Goal: Task Accomplishment & Management: Use online tool/utility

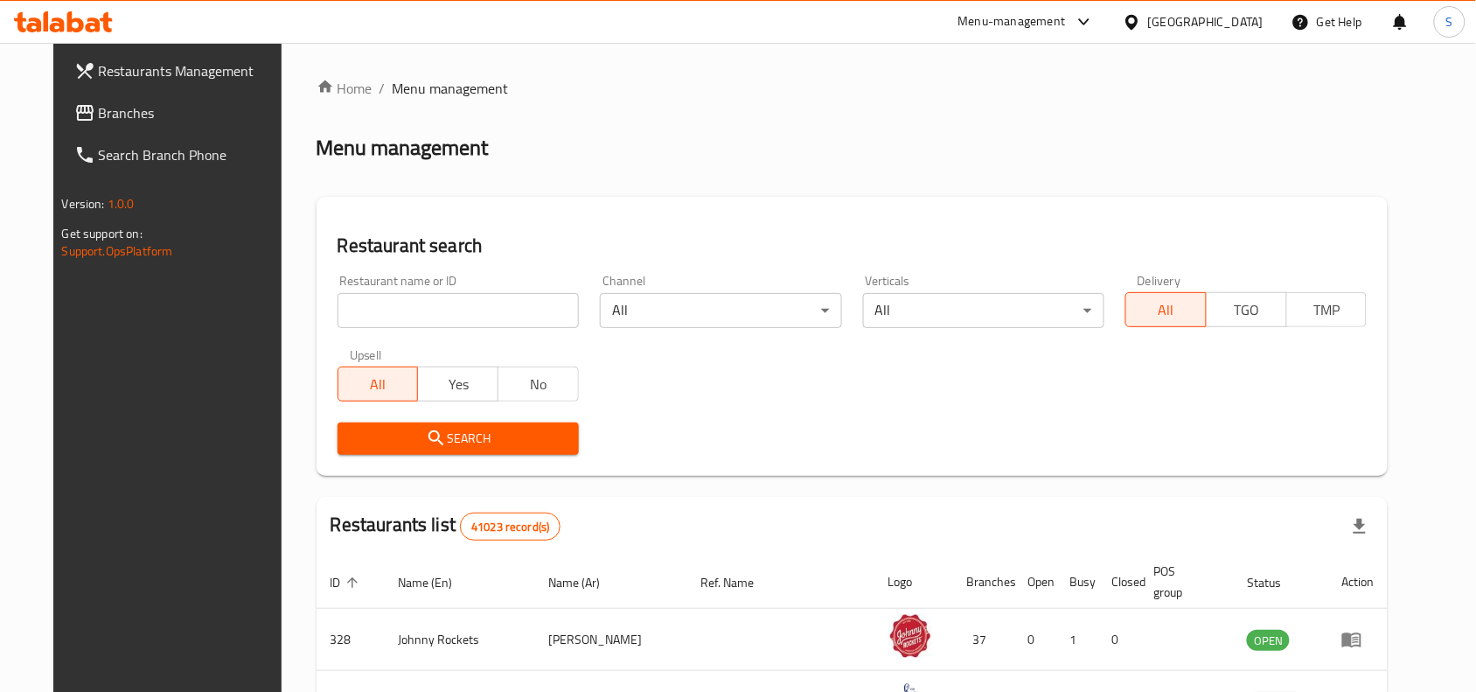
click at [76, 119] on icon at bounding box center [84, 113] width 17 height 16
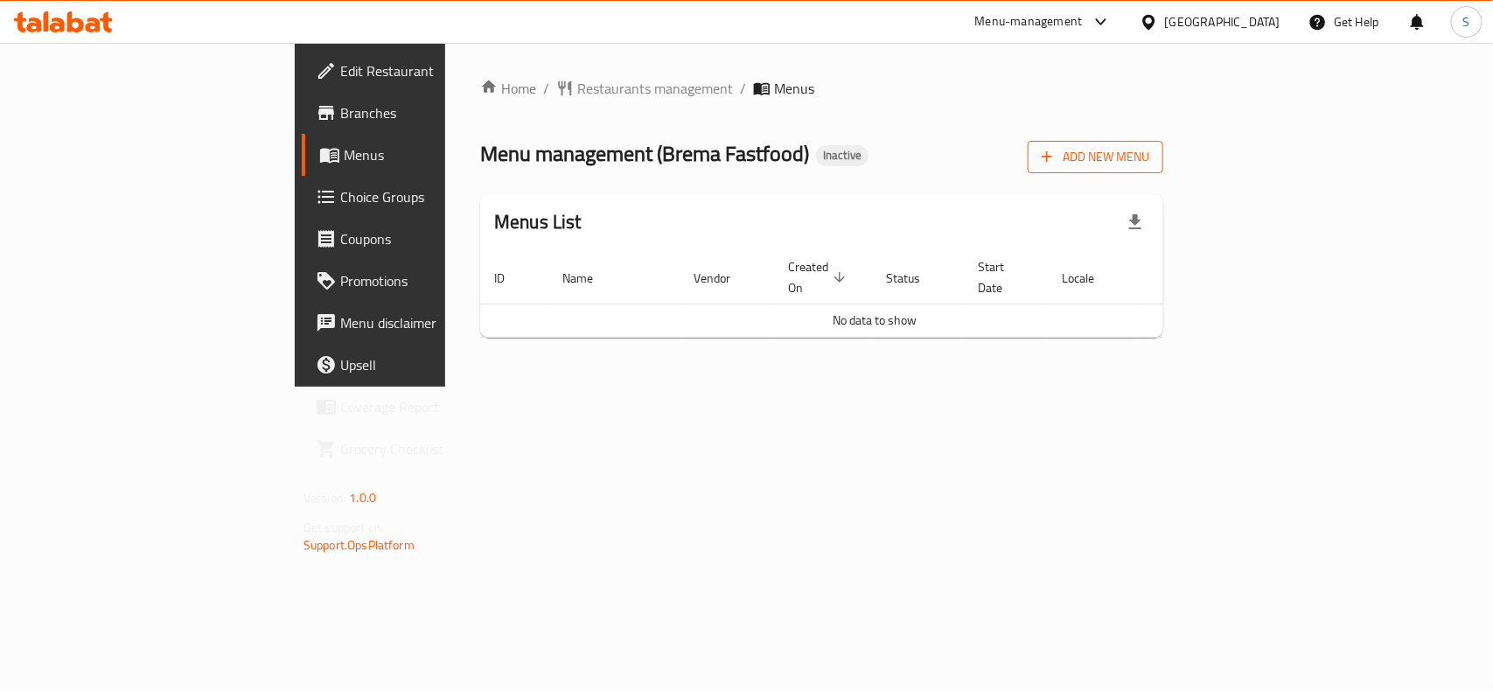
click at [1149, 147] on span "Add New Menu" at bounding box center [1095, 157] width 108 height 22
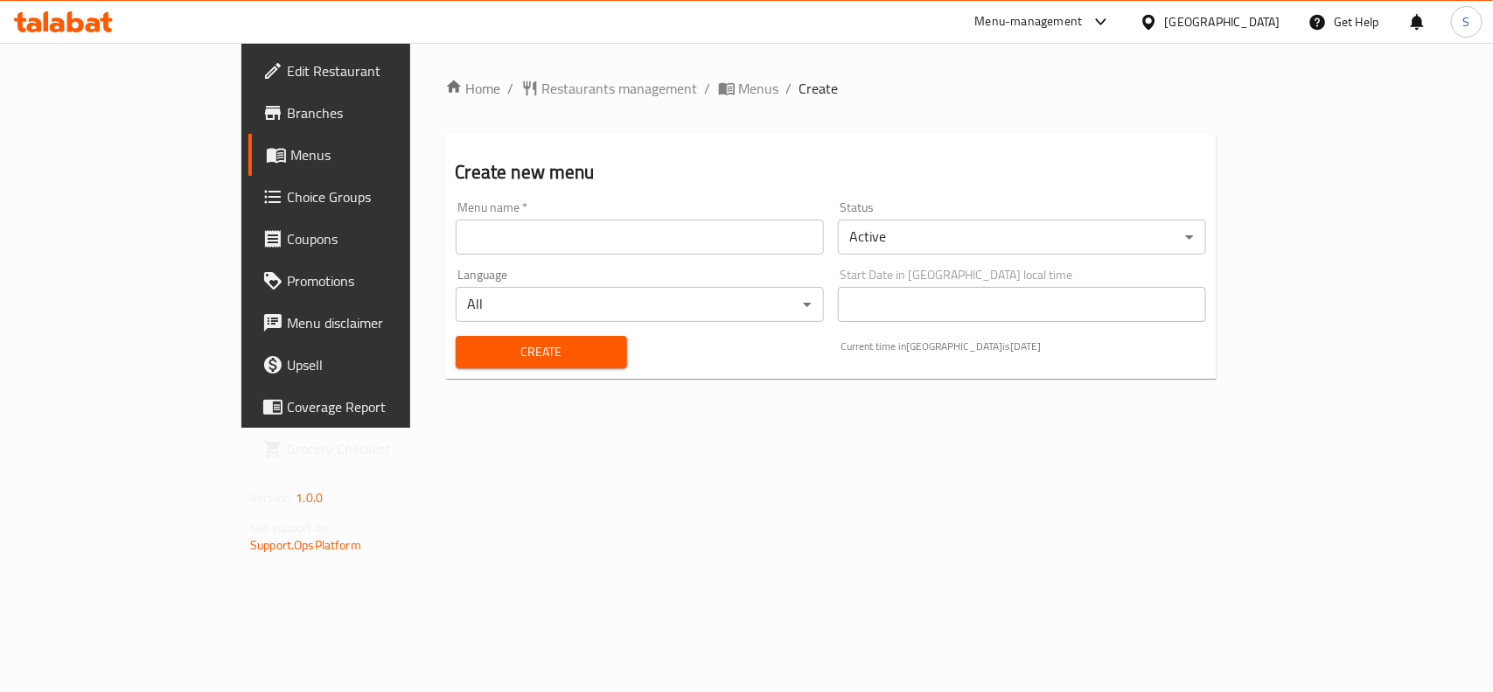
click at [483, 245] on input "text" at bounding box center [640, 236] width 368 height 35
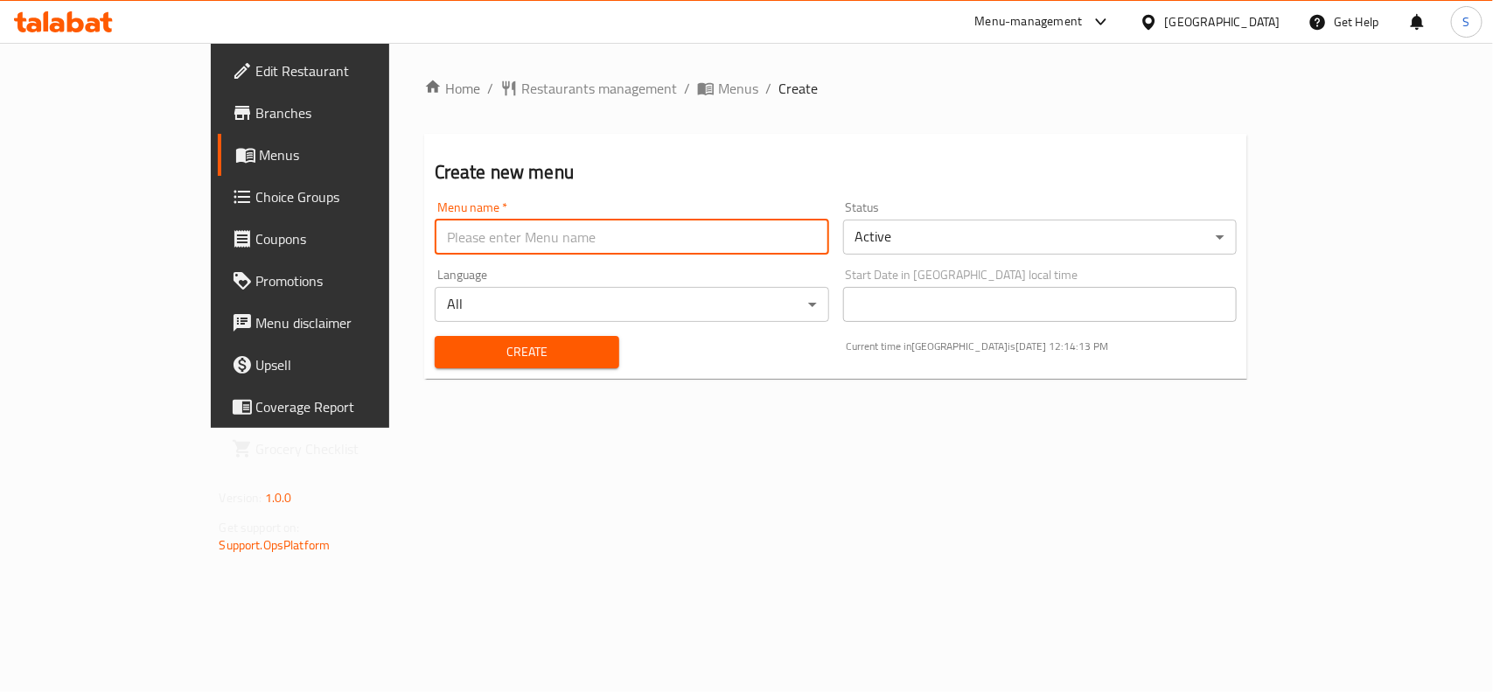
click at [509, 242] on input "text" at bounding box center [632, 236] width 394 height 35
type input "Menu"
click at [435, 336] on button "Create" at bounding box center [527, 352] width 185 height 32
click at [718, 92] on span "Menus" at bounding box center [738, 88] width 40 height 21
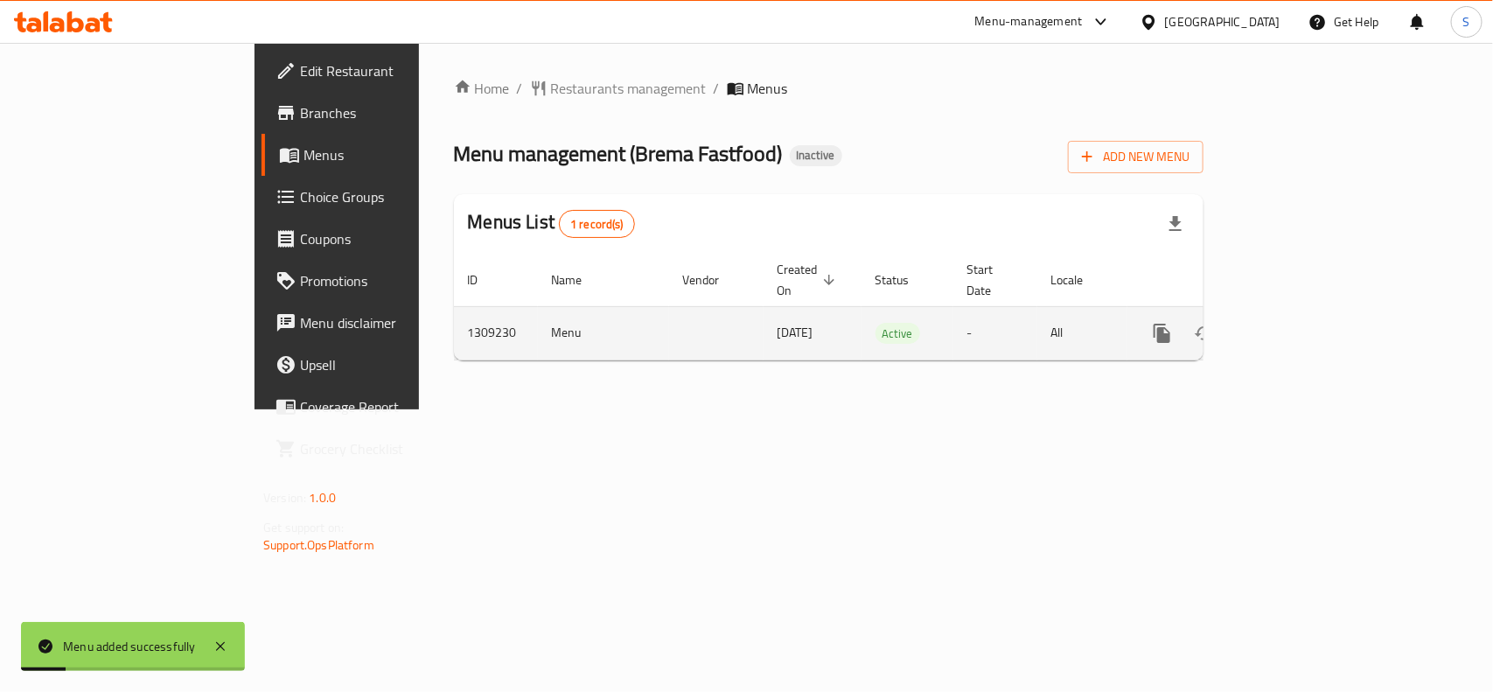
click at [1299, 323] on icon "enhanced table" at bounding box center [1288, 333] width 21 height 21
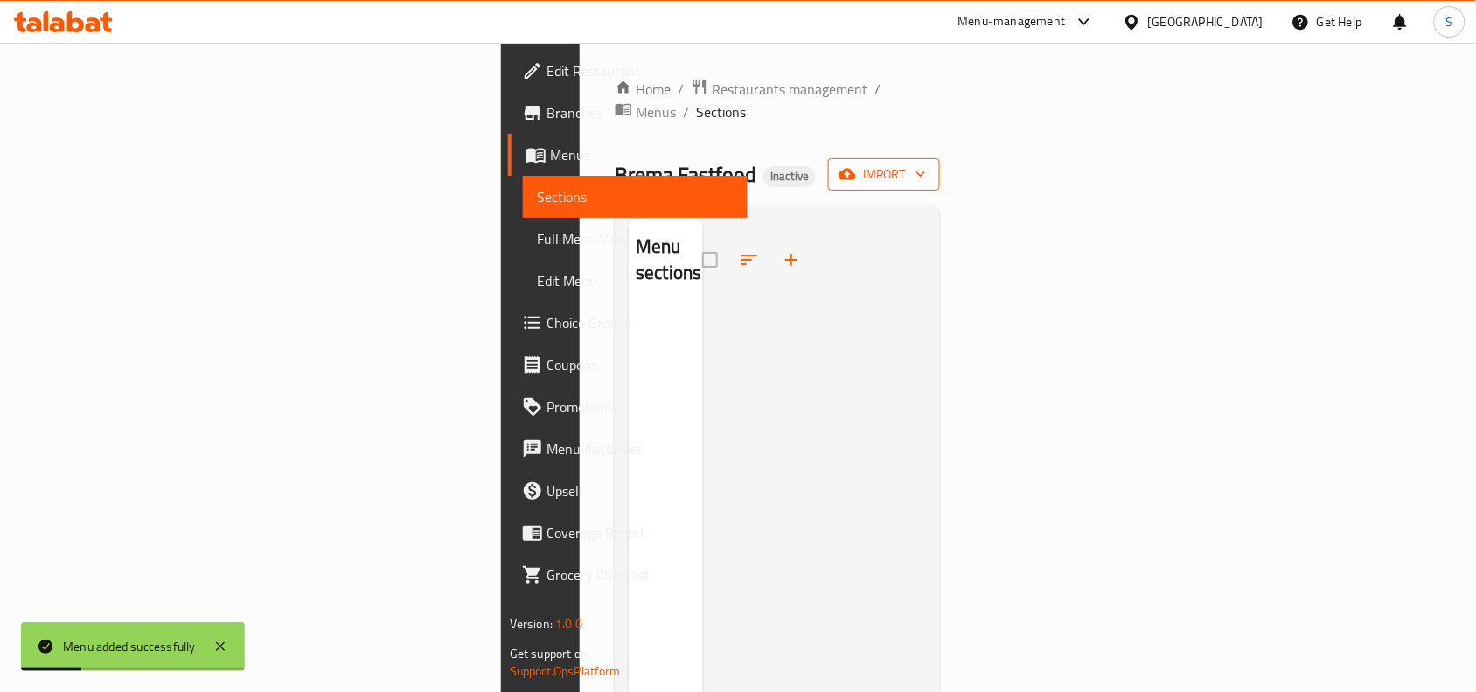
click at [926, 164] on span "import" at bounding box center [884, 175] width 84 height 22
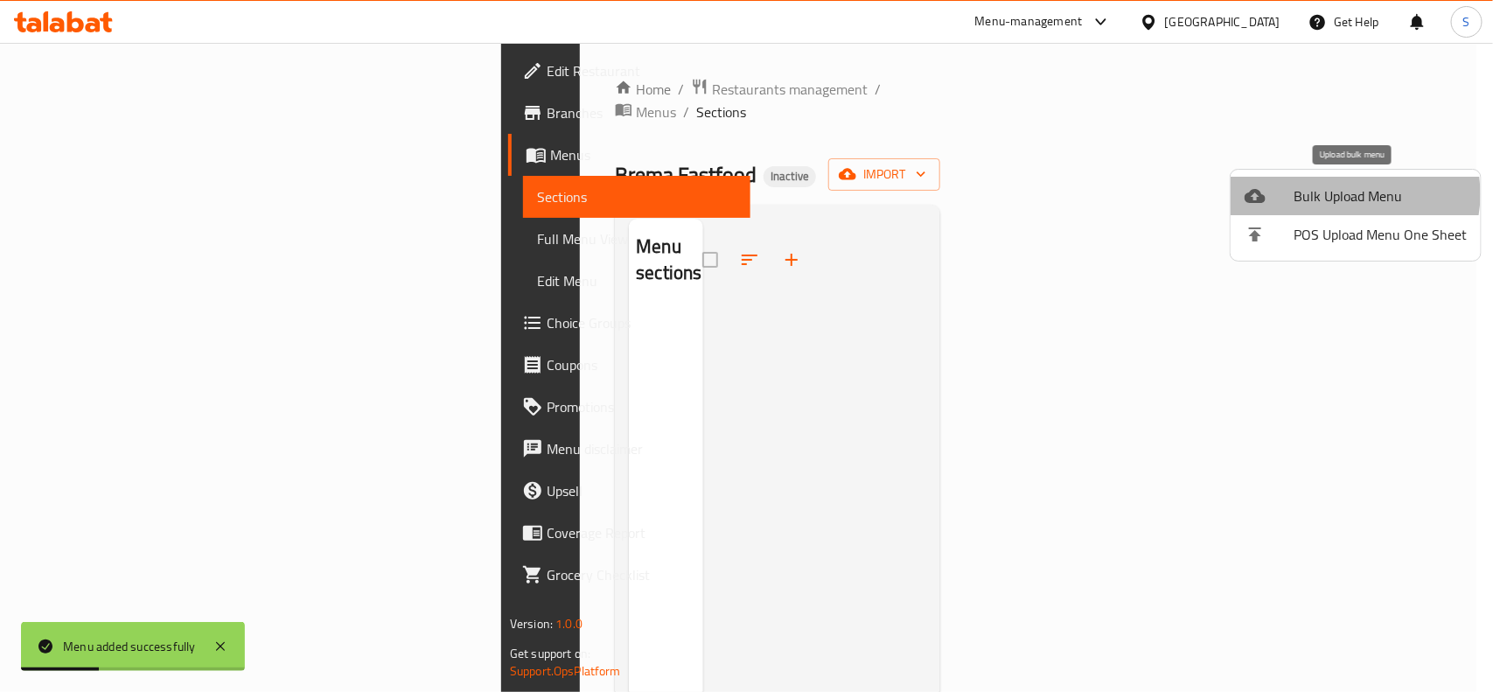
click at [1348, 194] on span "Bulk Upload Menu" at bounding box center [1379, 195] width 173 height 21
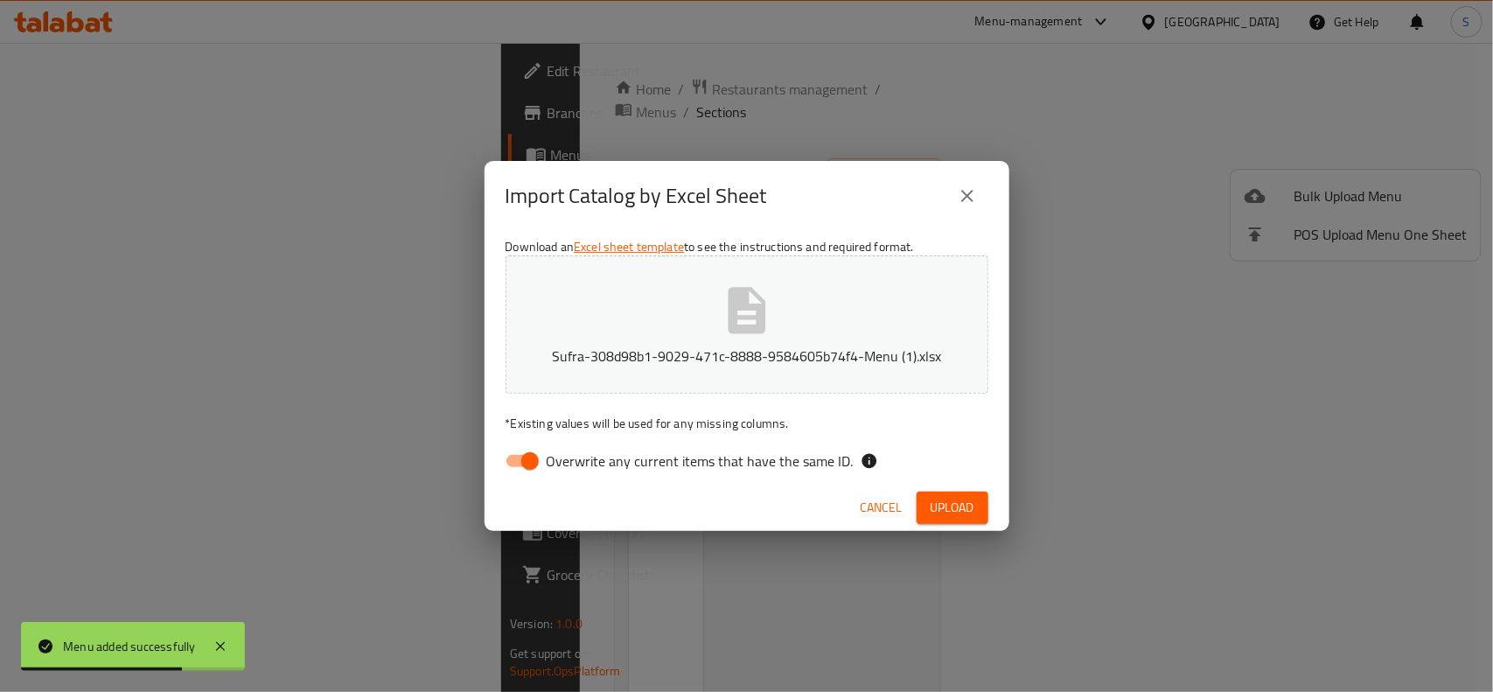
drag, startPoint x: 532, startPoint y: 460, endPoint x: 682, endPoint y: 474, distance: 151.1
click at [532, 460] on input "Overwrite any current items that have the same ID." at bounding box center [530, 460] width 100 height 33
checkbox input "false"
click at [968, 510] on span "Upload" at bounding box center [952, 508] width 44 height 22
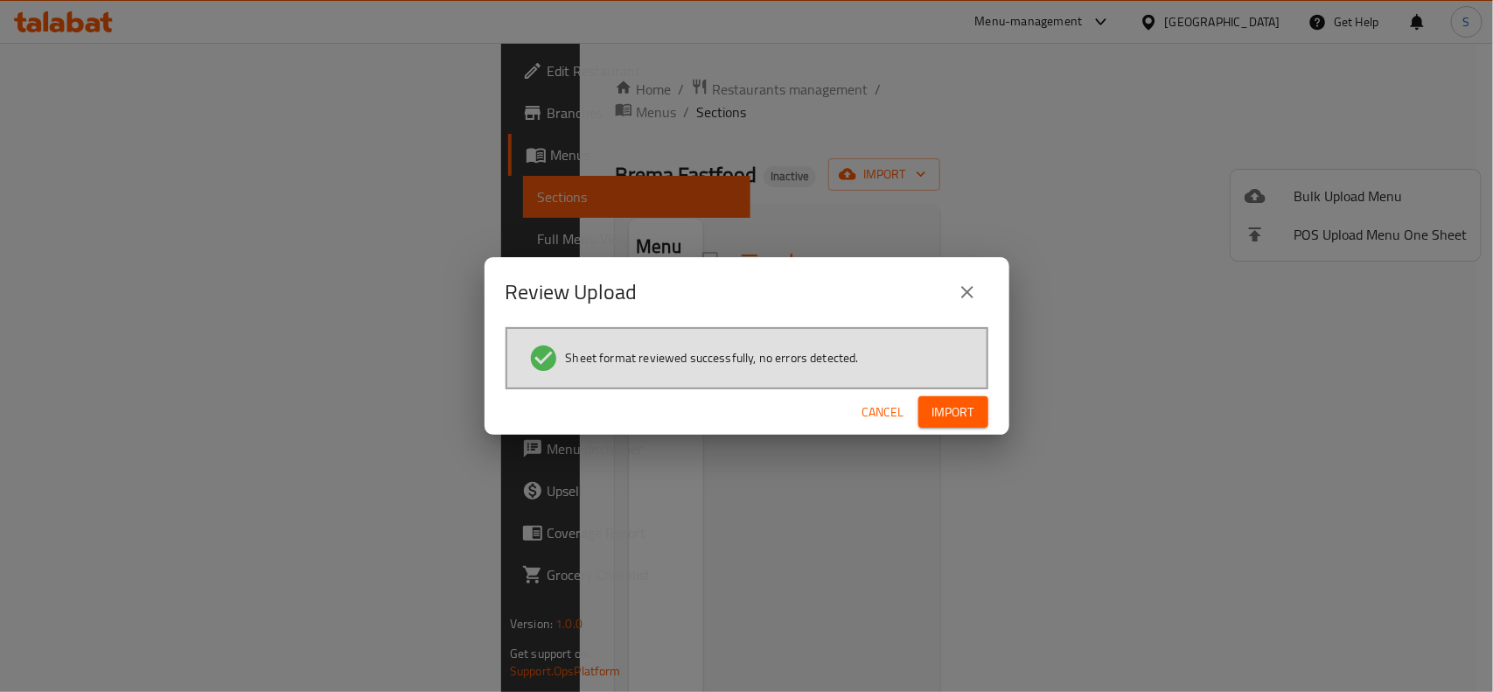
click at [949, 412] on span "Import" at bounding box center [953, 412] width 42 height 22
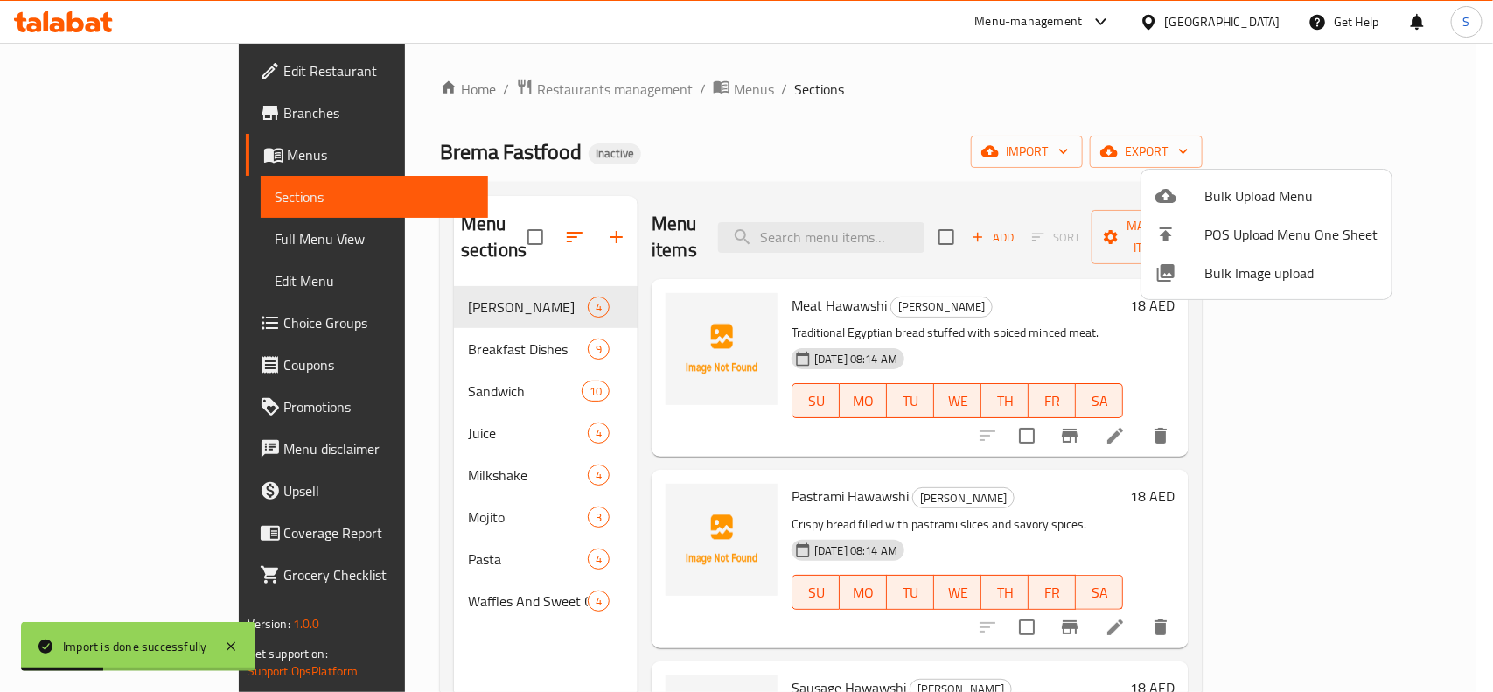
click at [1041, 105] on div at bounding box center [746, 346] width 1493 height 692
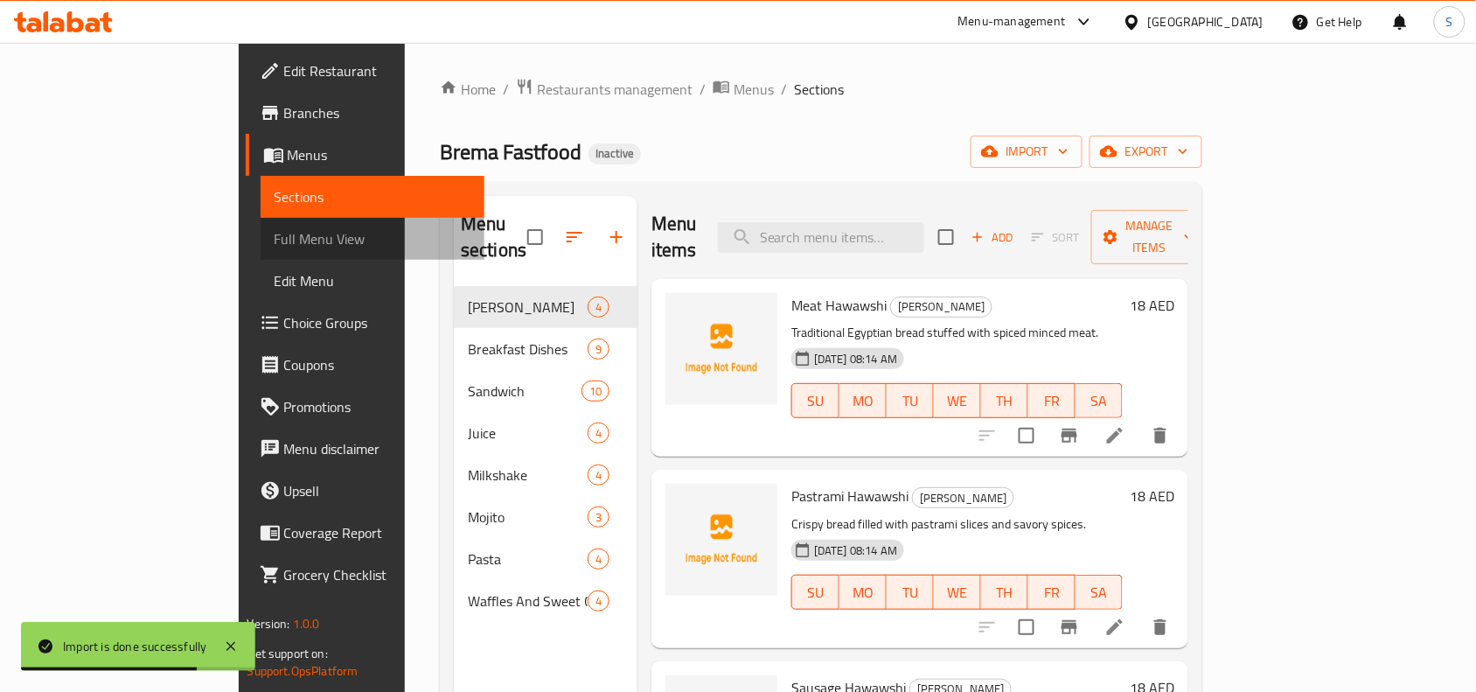
click at [261, 226] on link "Full Menu View" at bounding box center [373, 239] width 225 height 42
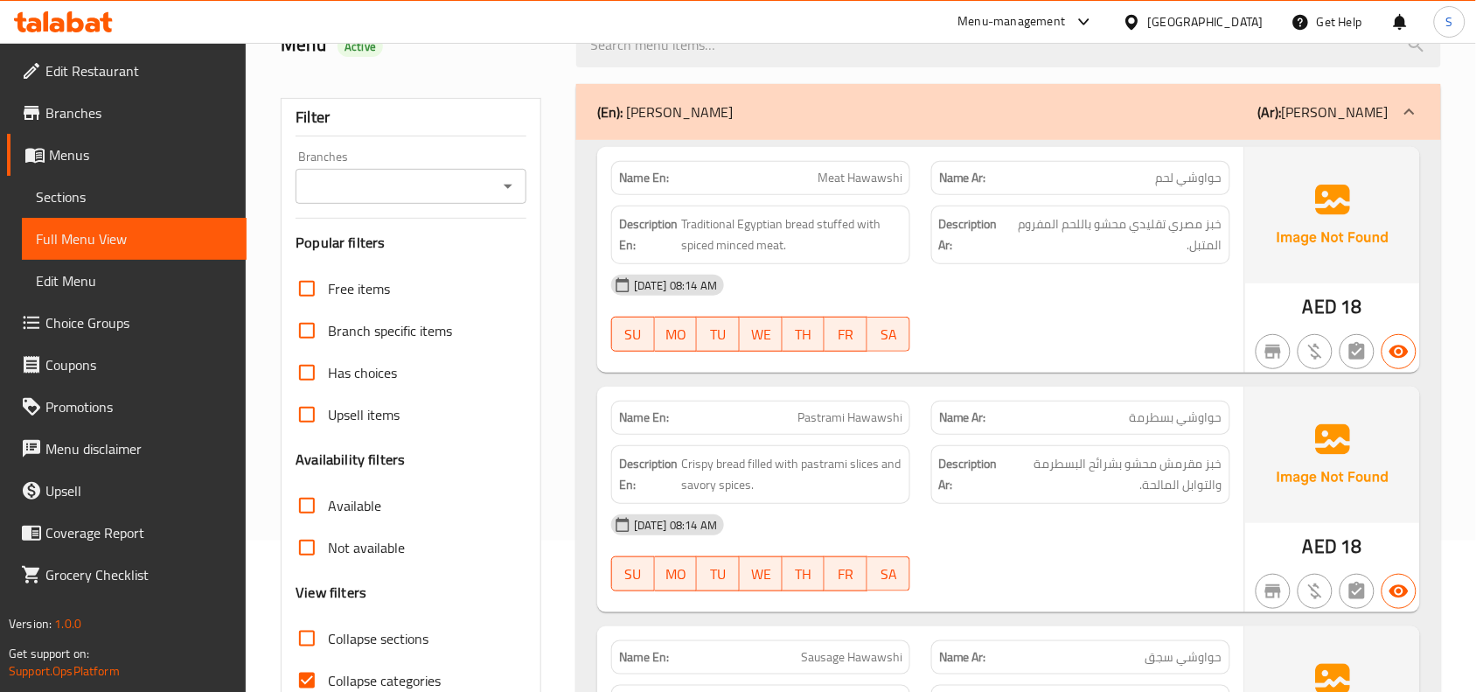
scroll to position [328, 0]
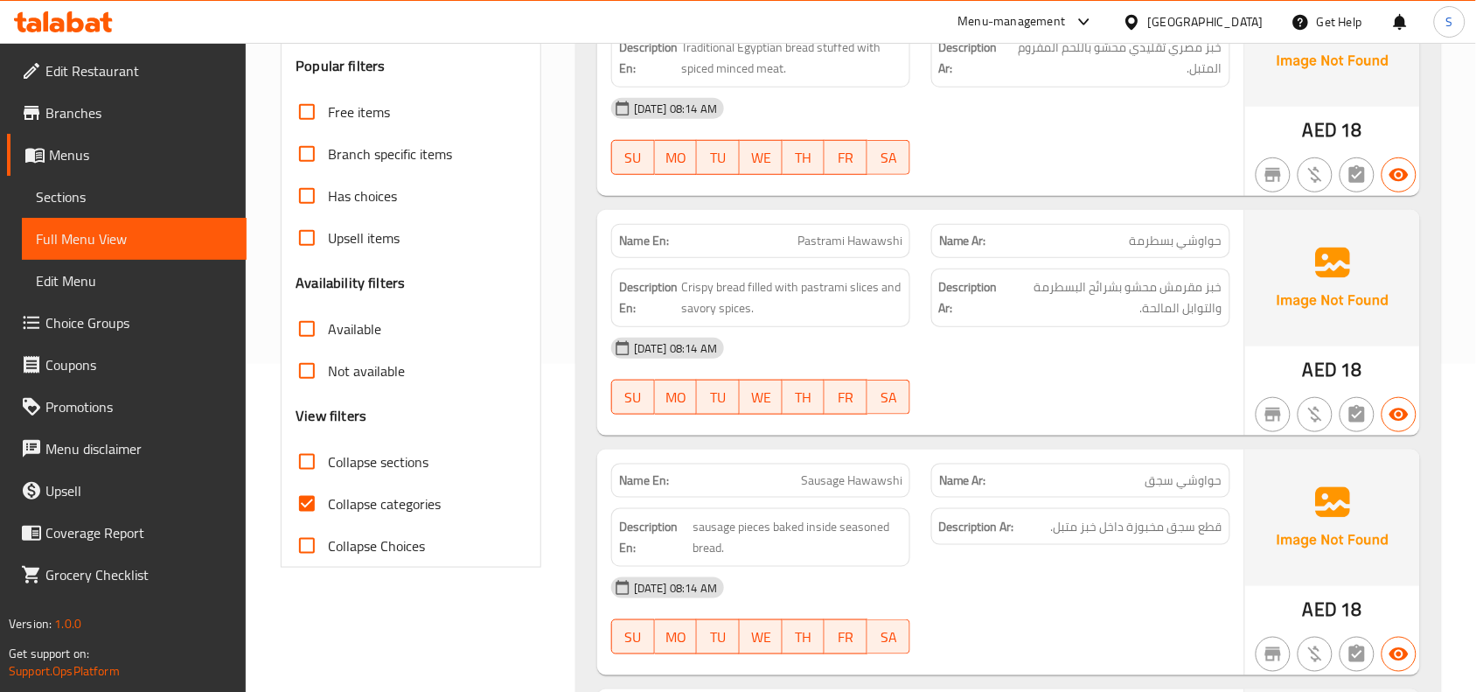
click at [307, 446] on input "Collapse sections" at bounding box center [307, 462] width 42 height 42
checkbox input "true"
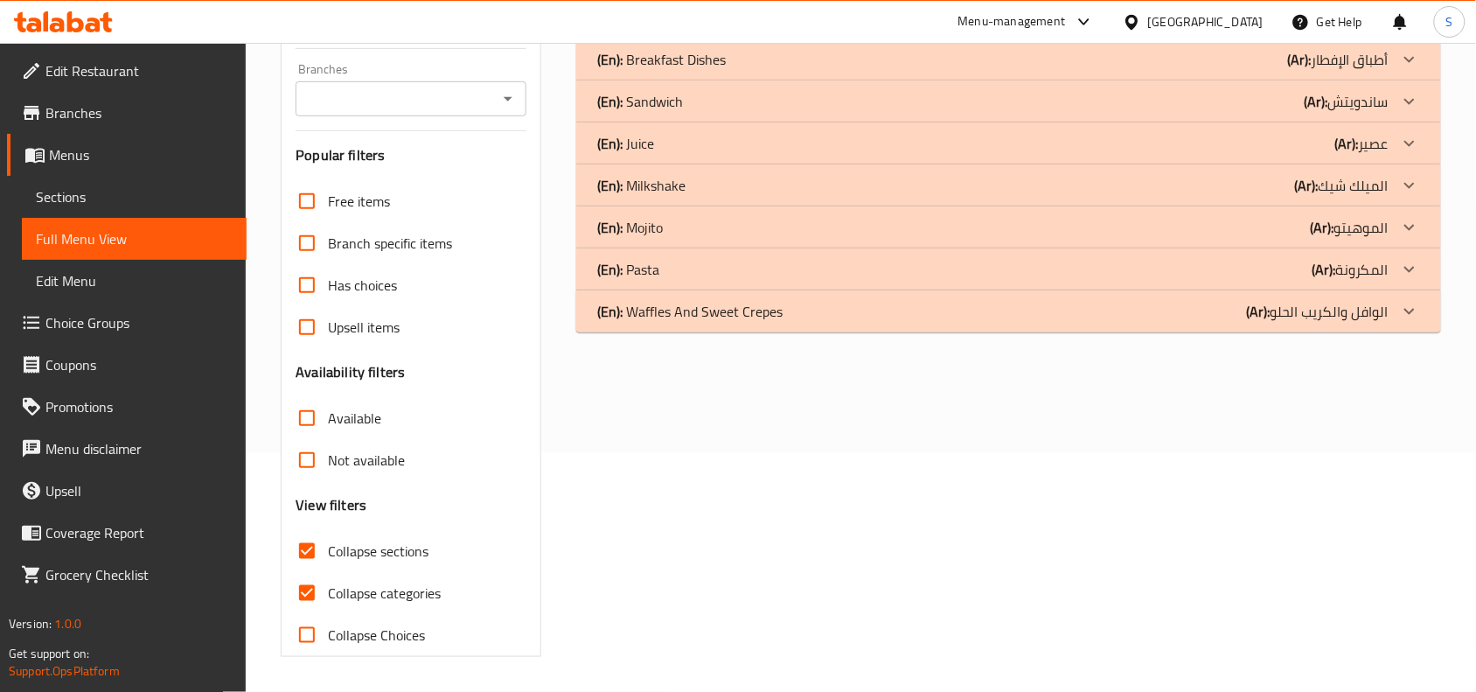
scroll to position [239, 0]
click at [1360, 28] on p "(Ar): المكرونة" at bounding box center [1323, 17] width 130 height 21
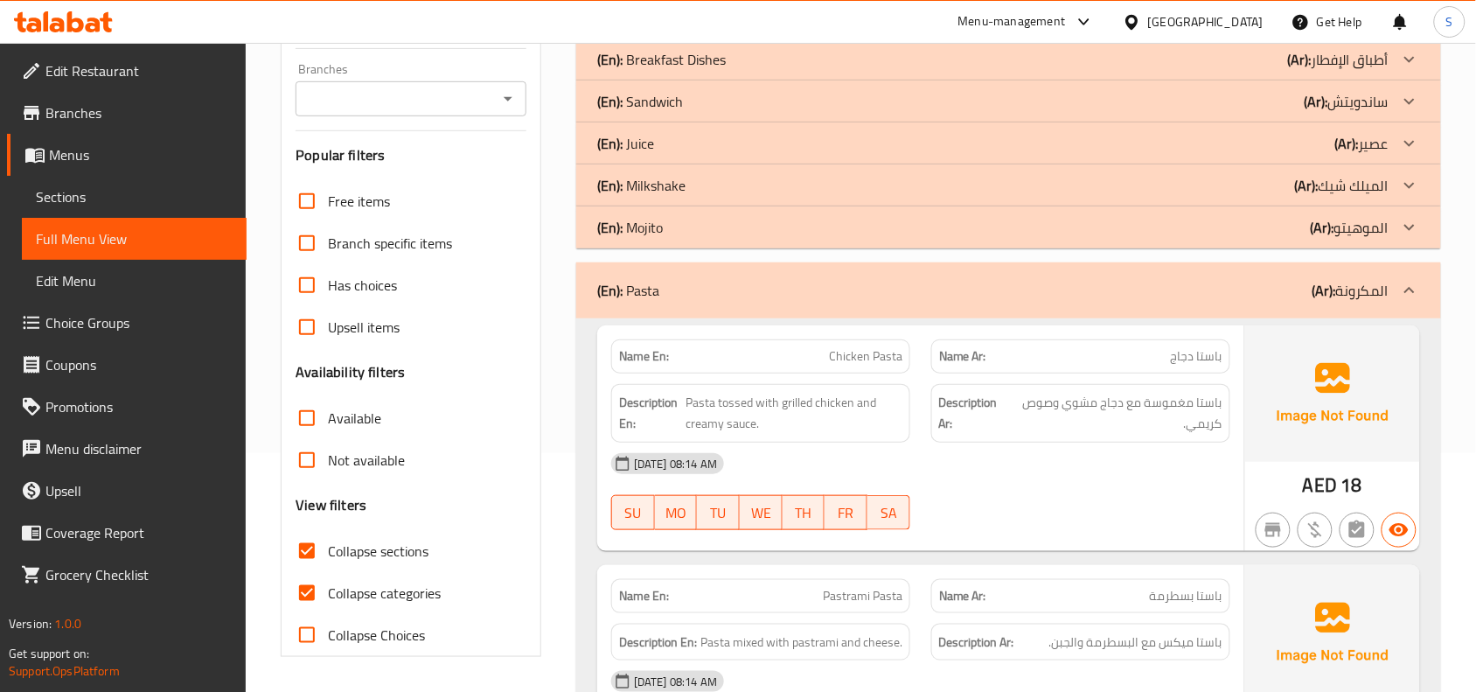
click at [317, 596] on input "Collapse categories" at bounding box center [307, 593] width 42 height 42
checkbox input "false"
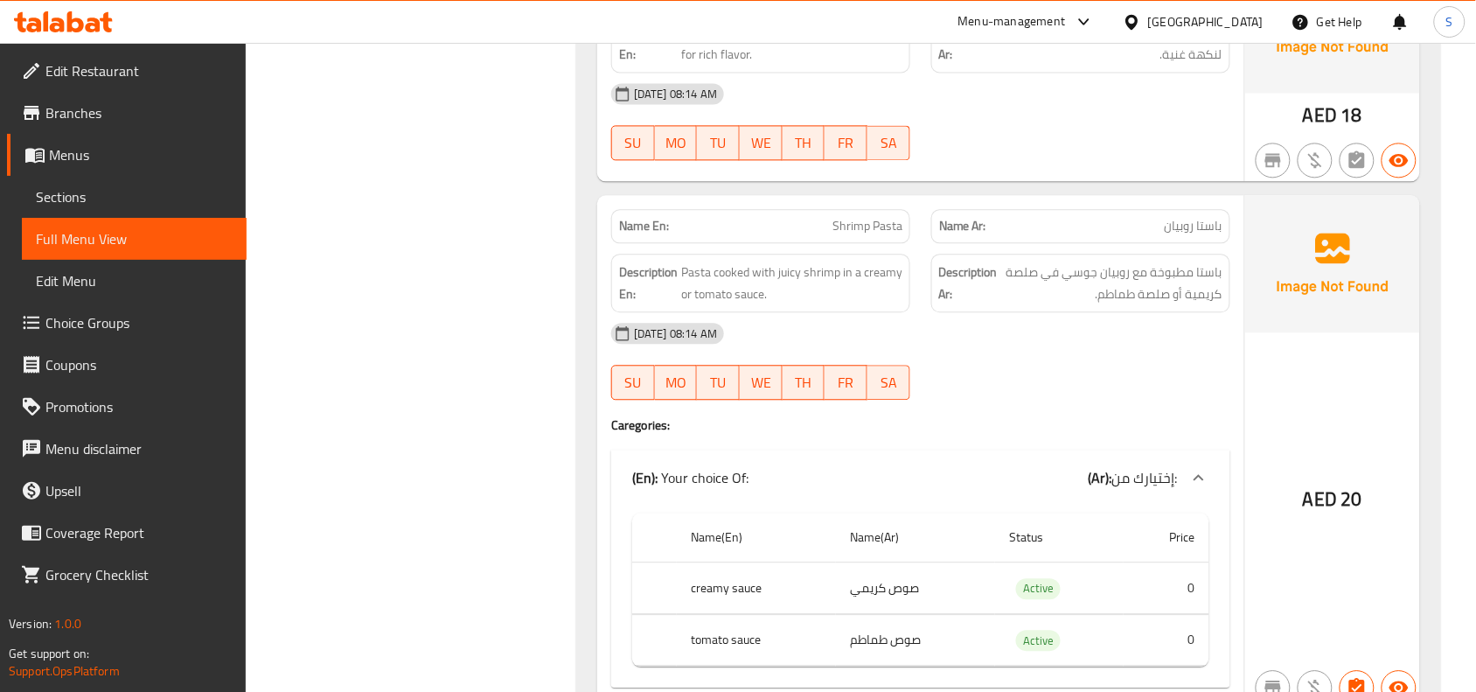
scroll to position [1214, 0]
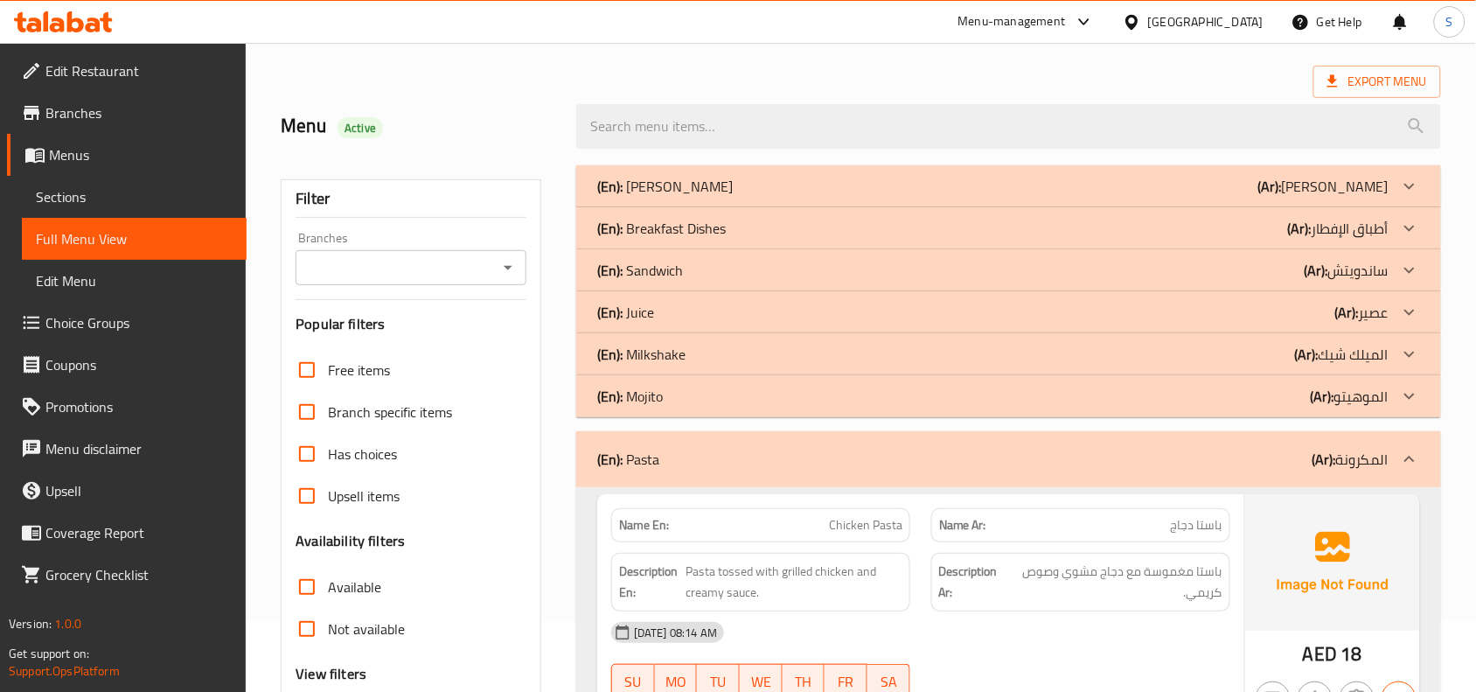
scroll to position [31, 0]
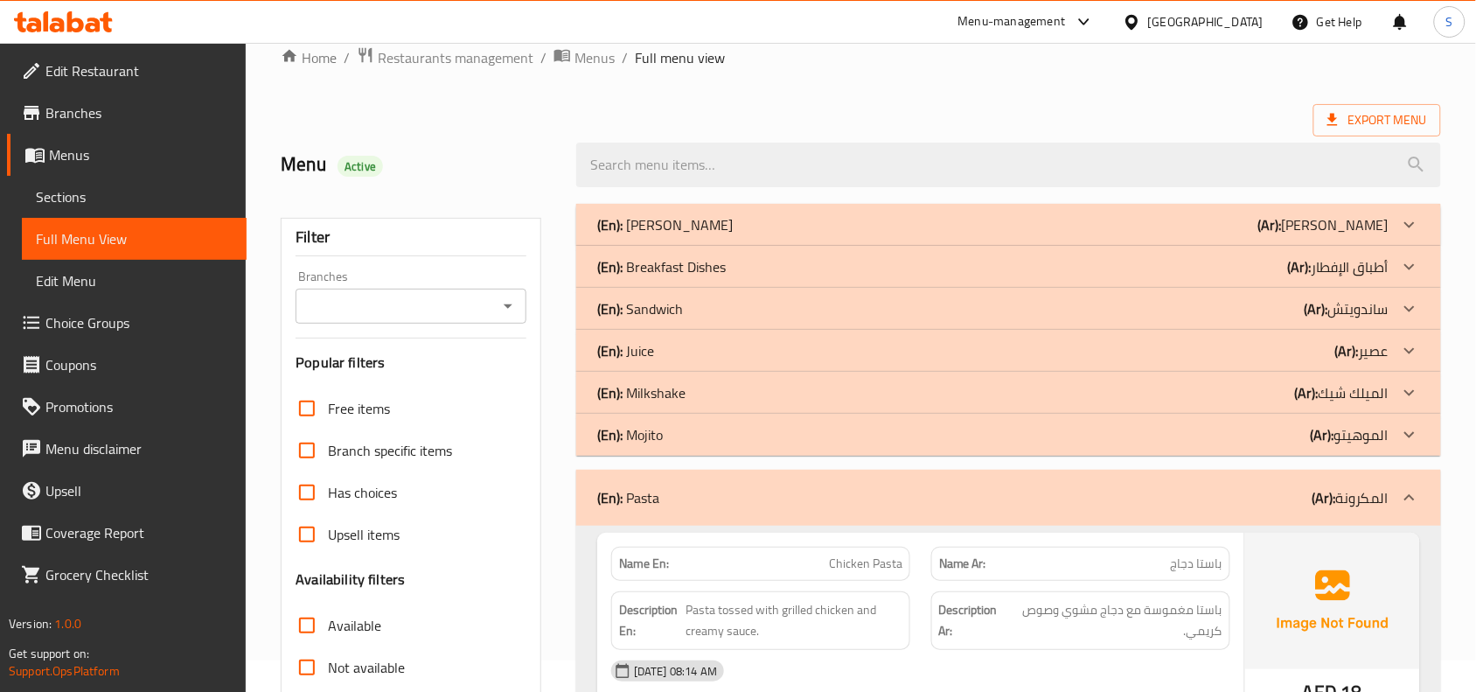
click at [1224, 235] on div "(En): Mojito (Ar): الموهيتو" at bounding box center [992, 224] width 791 height 21
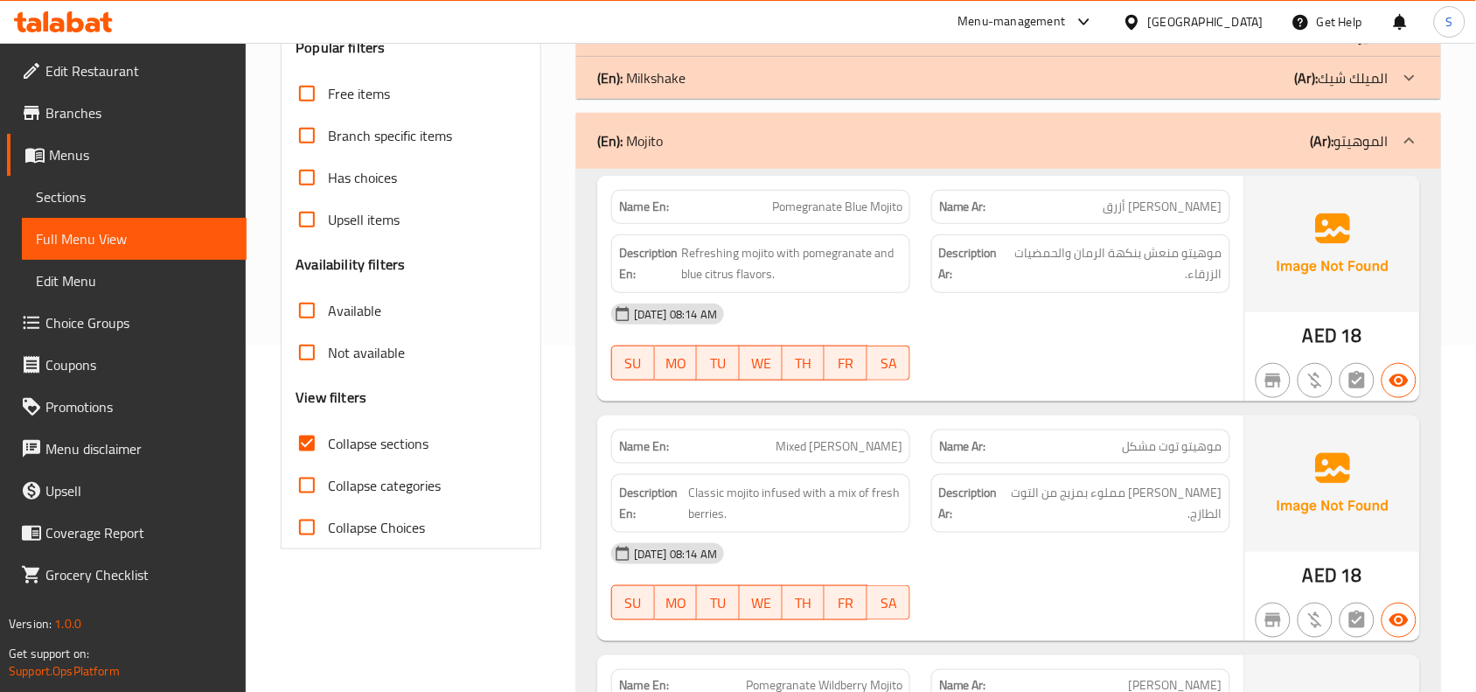
scroll to position [469, 0]
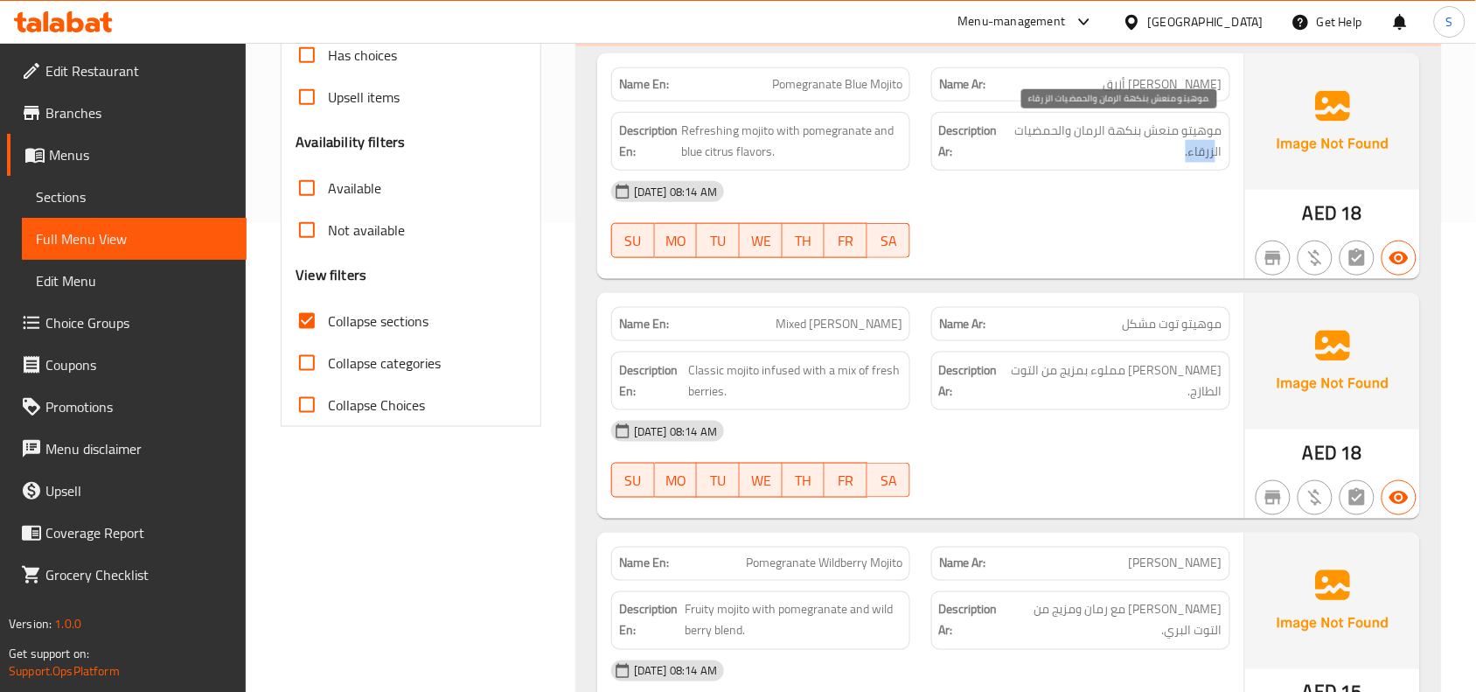
drag, startPoint x: 1217, startPoint y: 147, endPoint x: 1094, endPoint y: 129, distance: 124.7
click at [1111, 163] on span "موهيتو منعش بنكهة الرمان والحمضيات الزرقاء." at bounding box center [1115, 141] width 214 height 43
click at [1091, 124] on span "موهيتو منعش بنكهة الرمان والحمضيات الزرقاء." at bounding box center [1115, 141] width 214 height 43
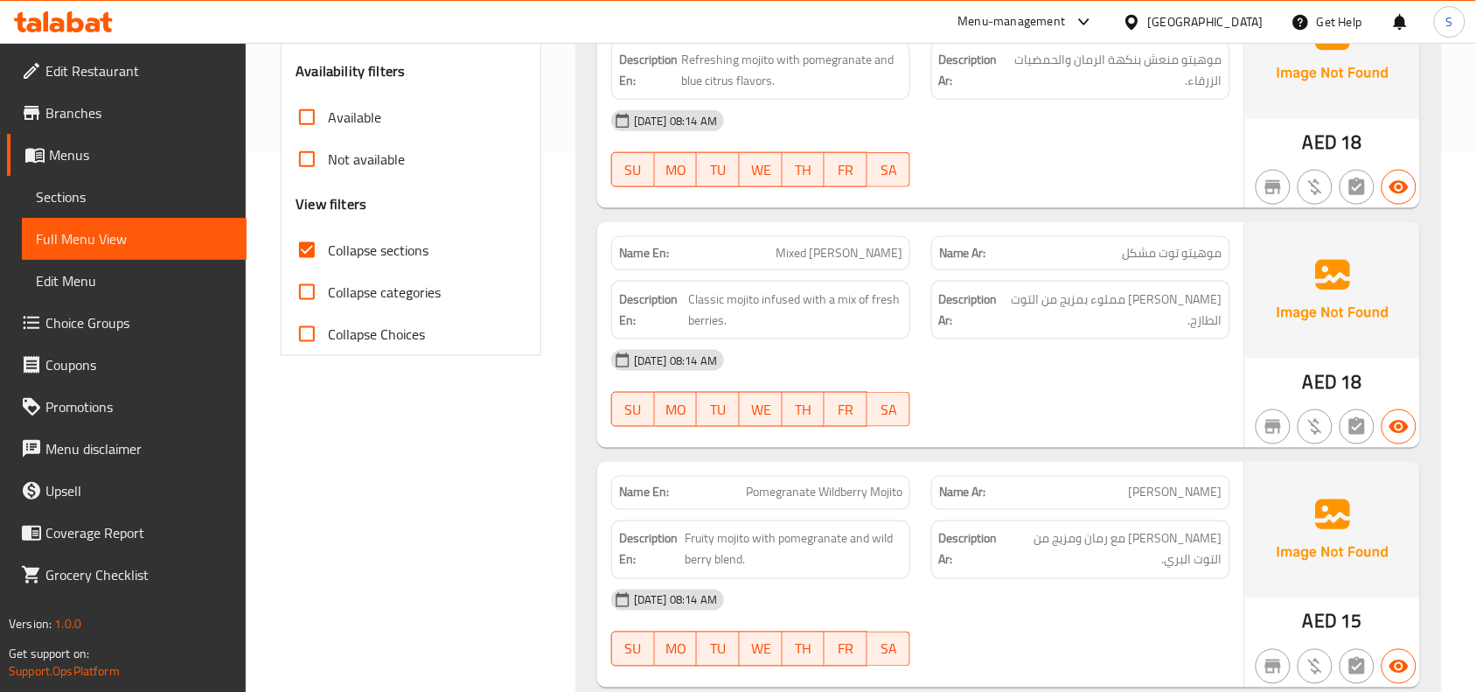
scroll to position [578, 0]
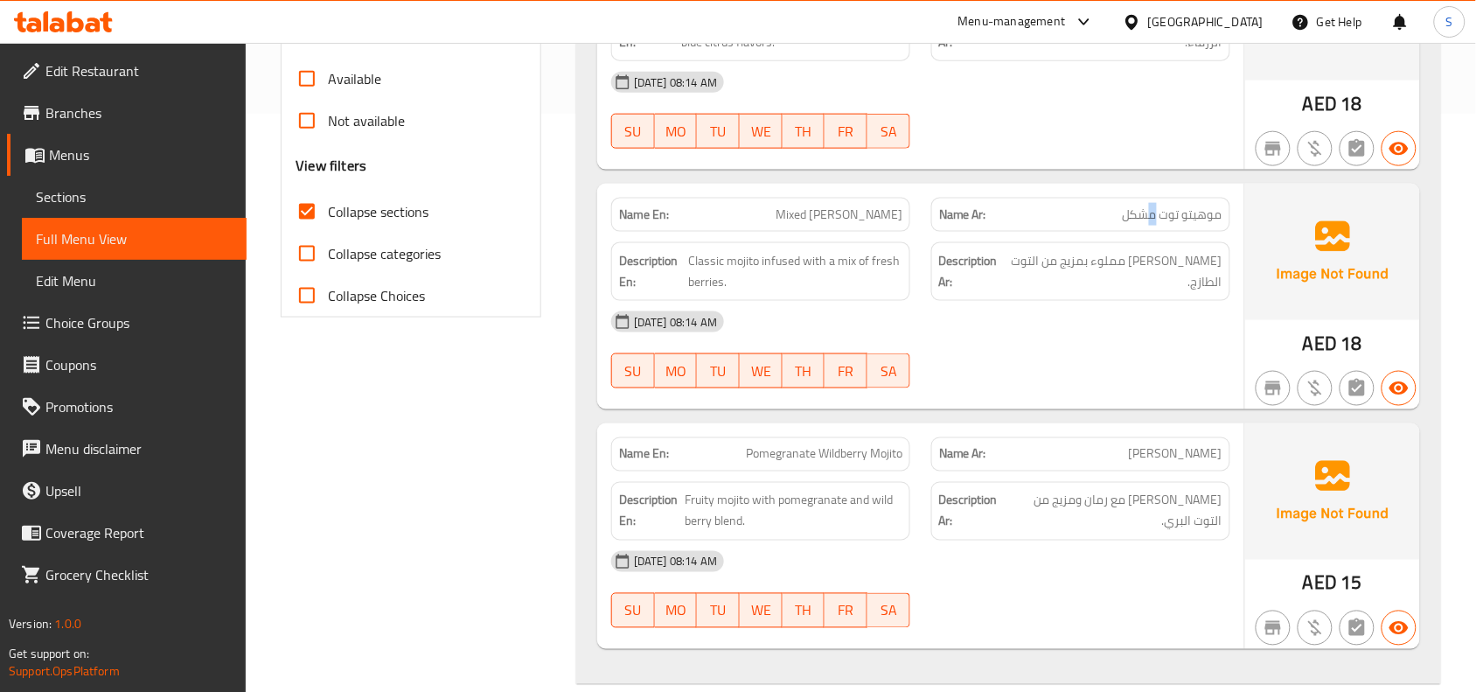
click at [1154, 211] on span "موهيتو توت مشكل" at bounding box center [1173, 214] width 100 height 18
click at [832, 214] on span "Mixed [PERSON_NAME]" at bounding box center [839, 214] width 127 height 18
click at [833, 214] on span "Mixed [PERSON_NAME]" at bounding box center [839, 214] width 127 height 18
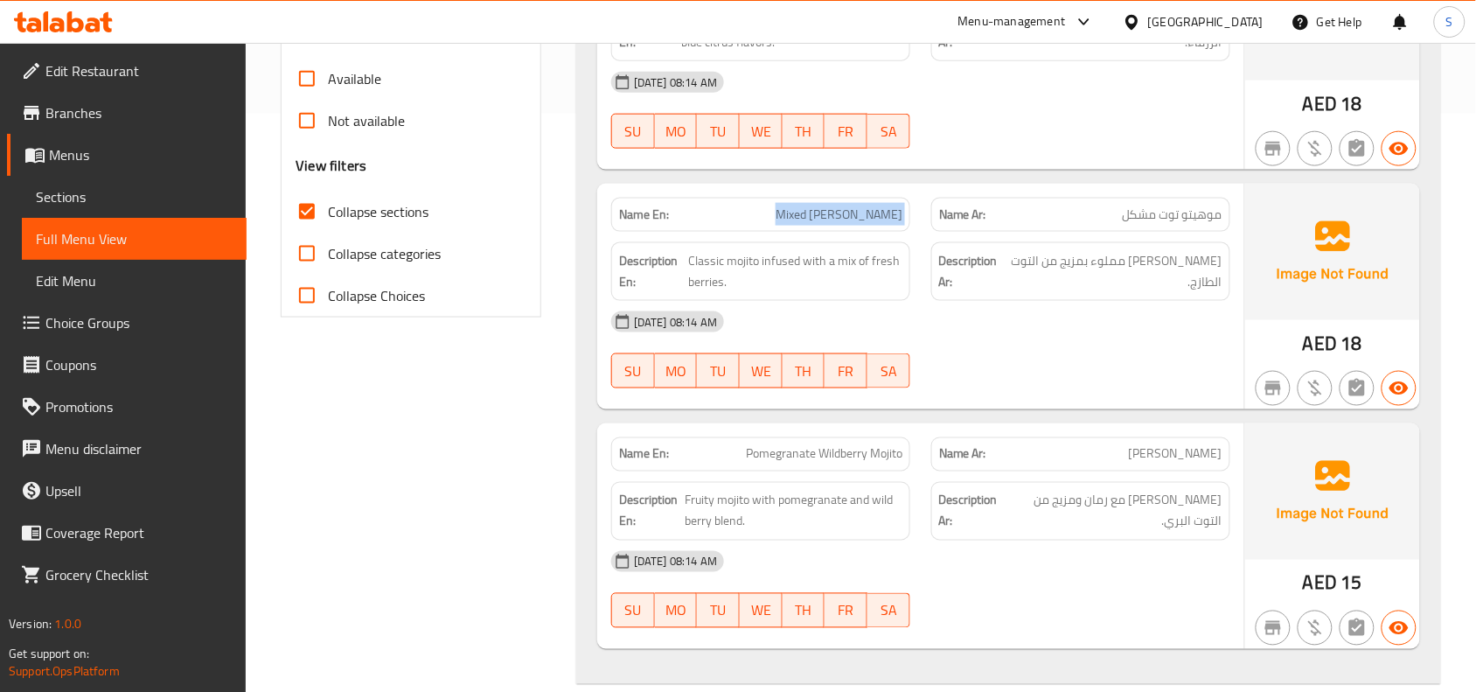
click at [833, 214] on span "Mixed [PERSON_NAME]" at bounding box center [839, 214] width 127 height 18
click at [1126, 310] on div "[DATE] 08:14 AM" at bounding box center [921, 322] width 640 height 42
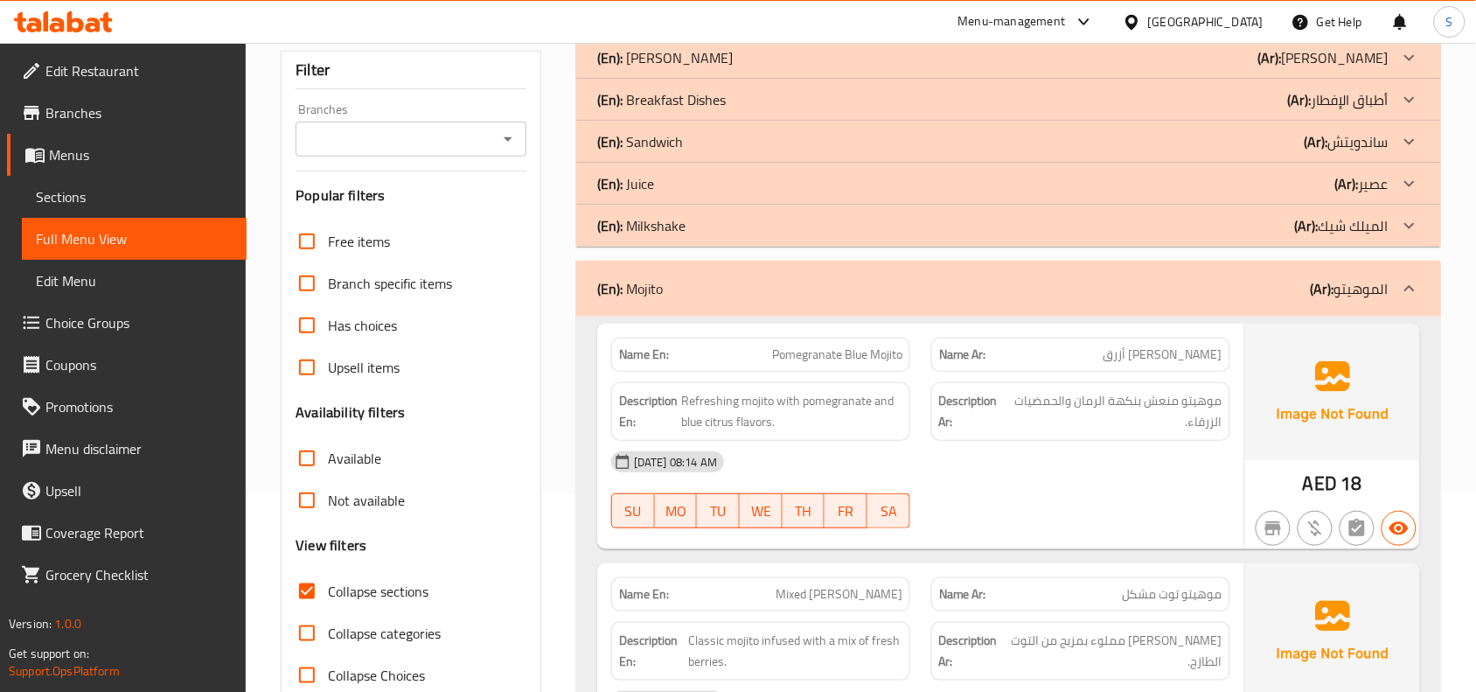
scroll to position [31, 0]
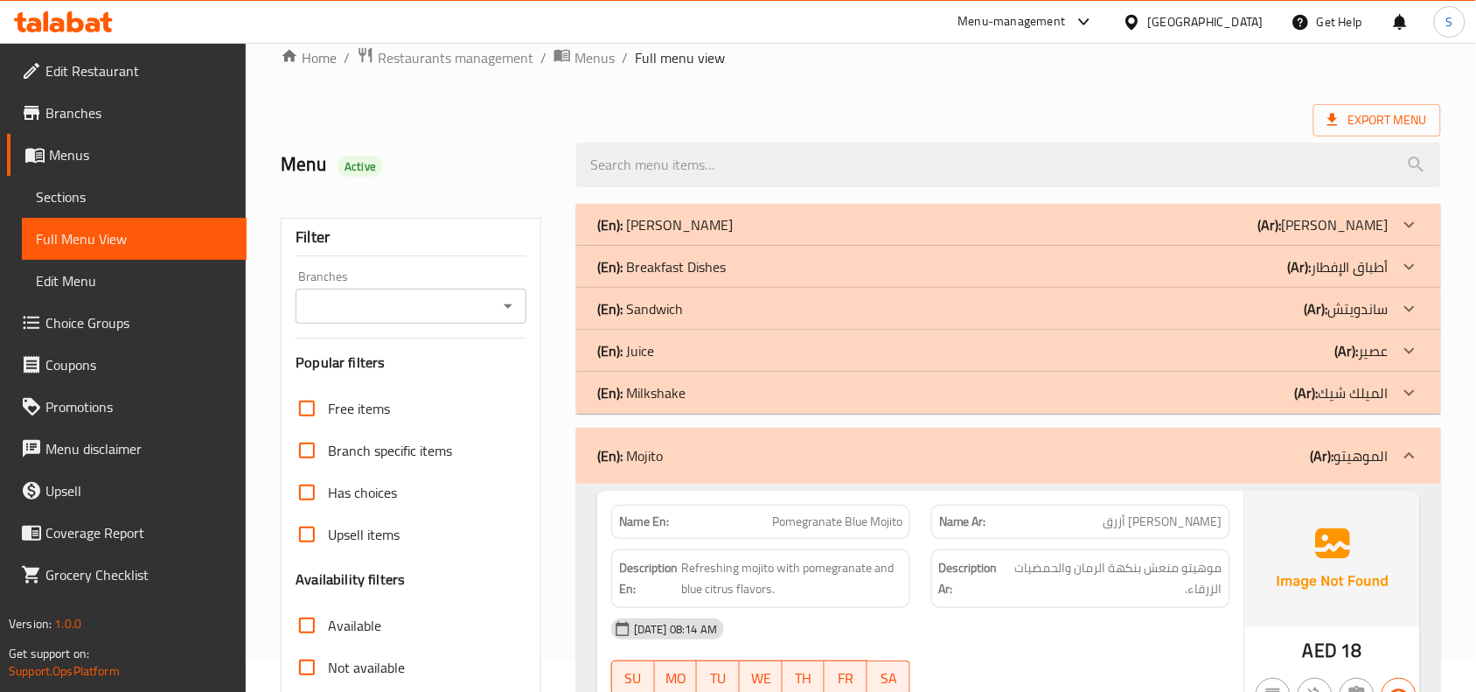
click at [1247, 246] on div "(En): Milkshake (Ar): الميلك شيك" at bounding box center [1008, 225] width 865 height 42
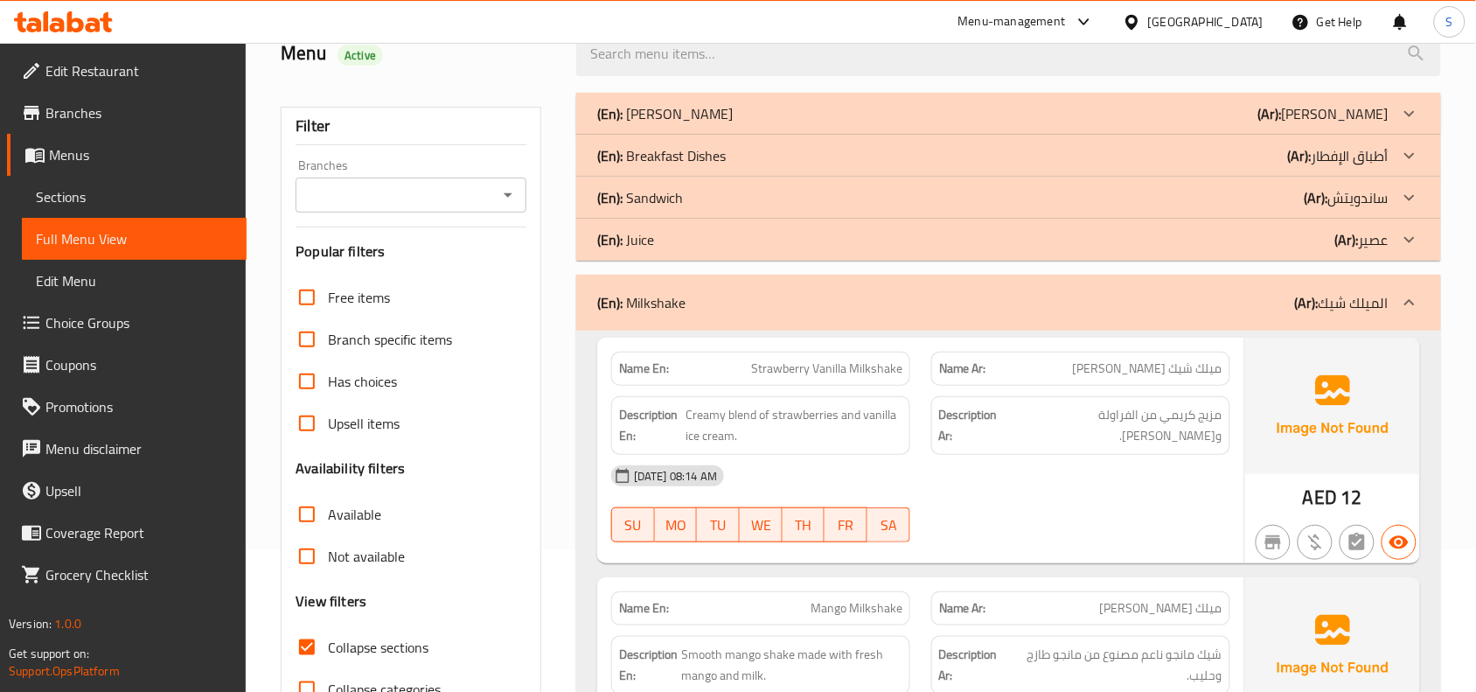
scroll to position [0, 0]
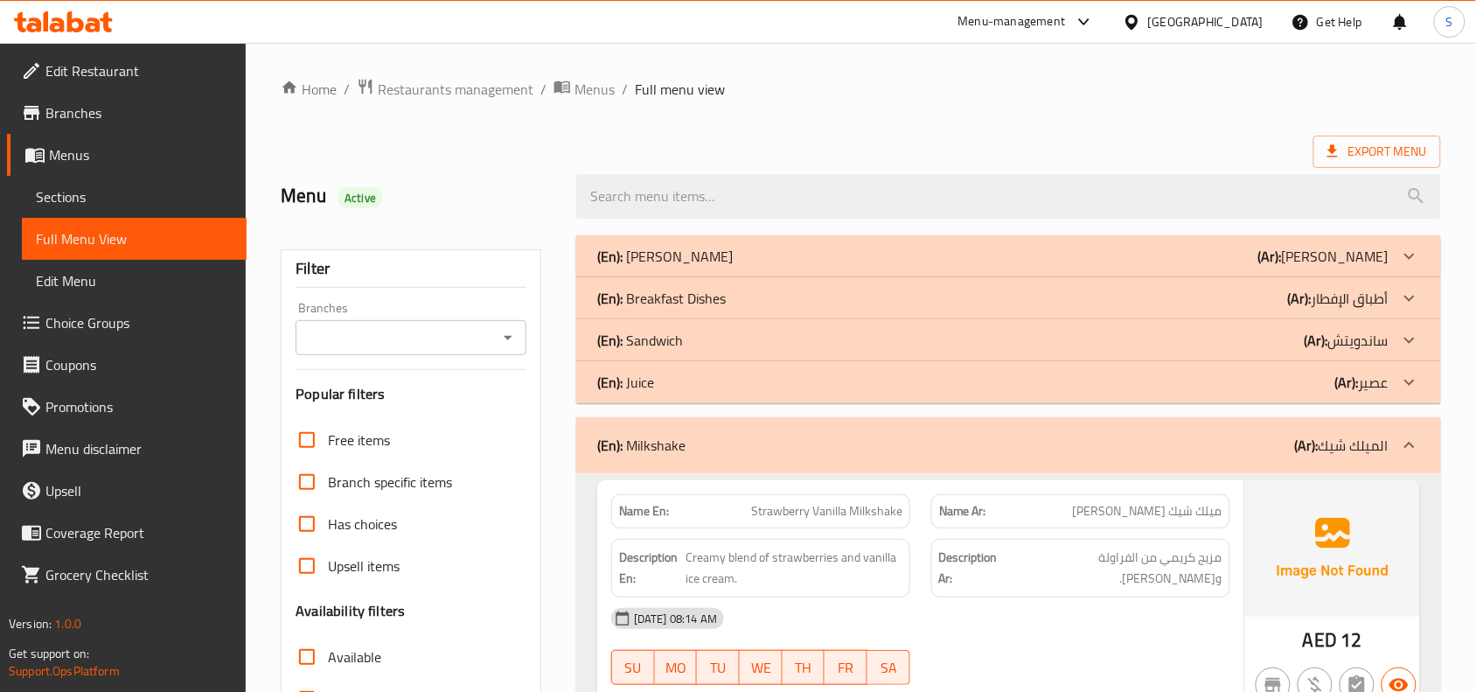
click at [1321, 277] on div "(En): Juice (Ar): عصير" at bounding box center [1008, 256] width 865 height 42
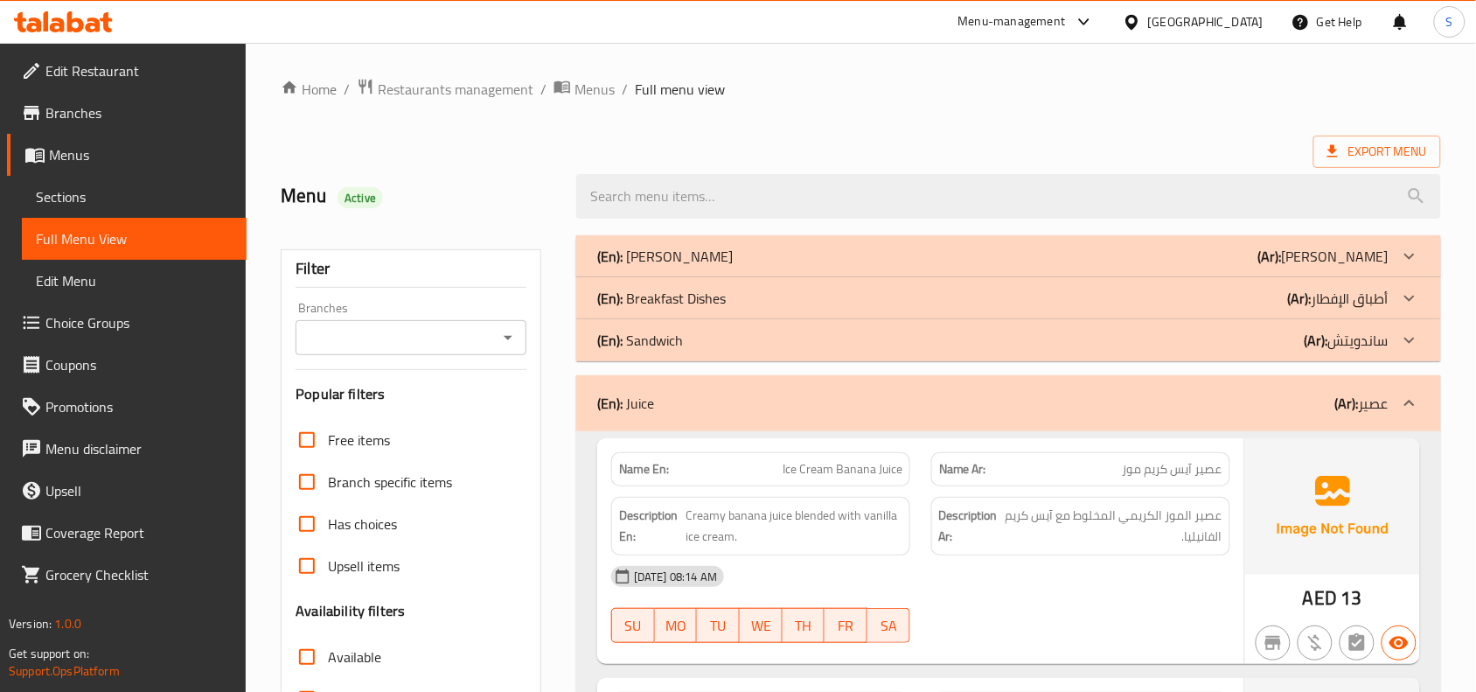
click at [1216, 267] on div "(En): Sandwich (Ar): ساندويتش" at bounding box center [992, 256] width 791 height 21
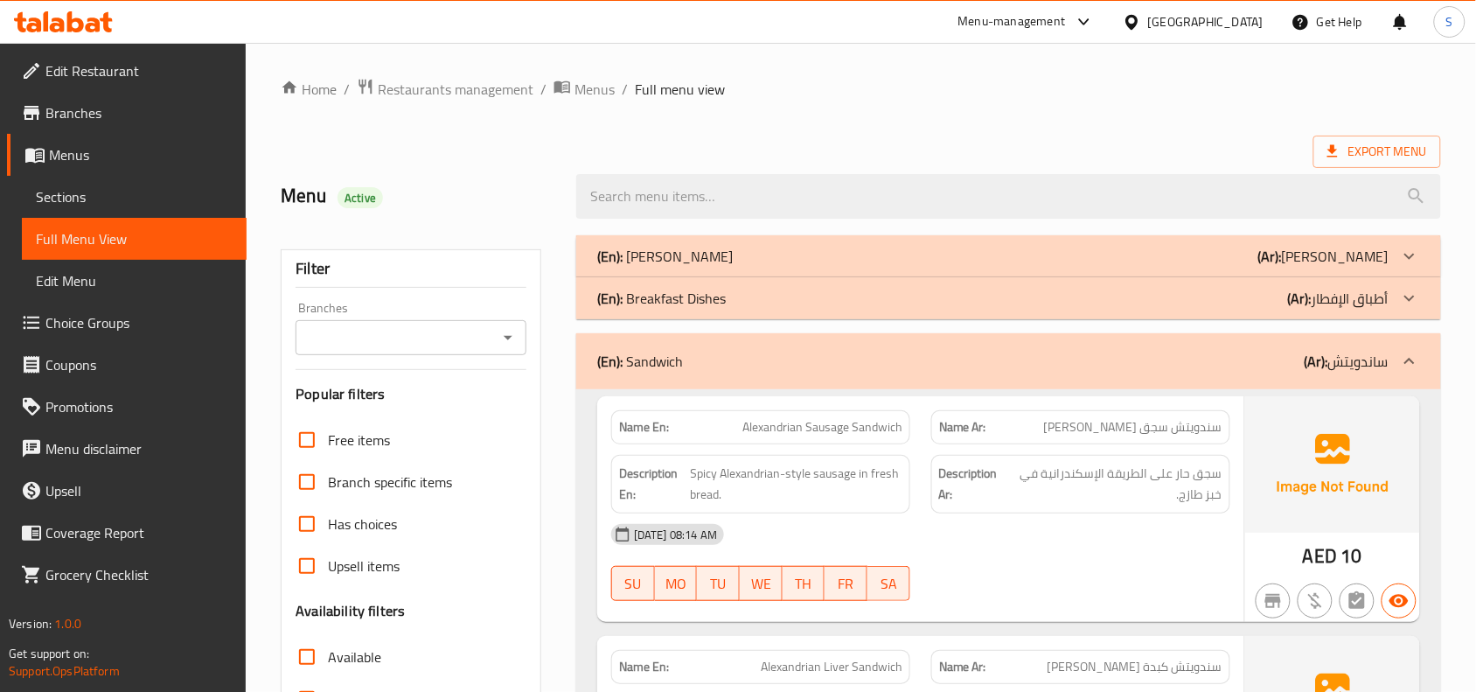
click at [1321, 267] on p "(Ar): أطباق الإفطار" at bounding box center [1323, 256] width 130 height 21
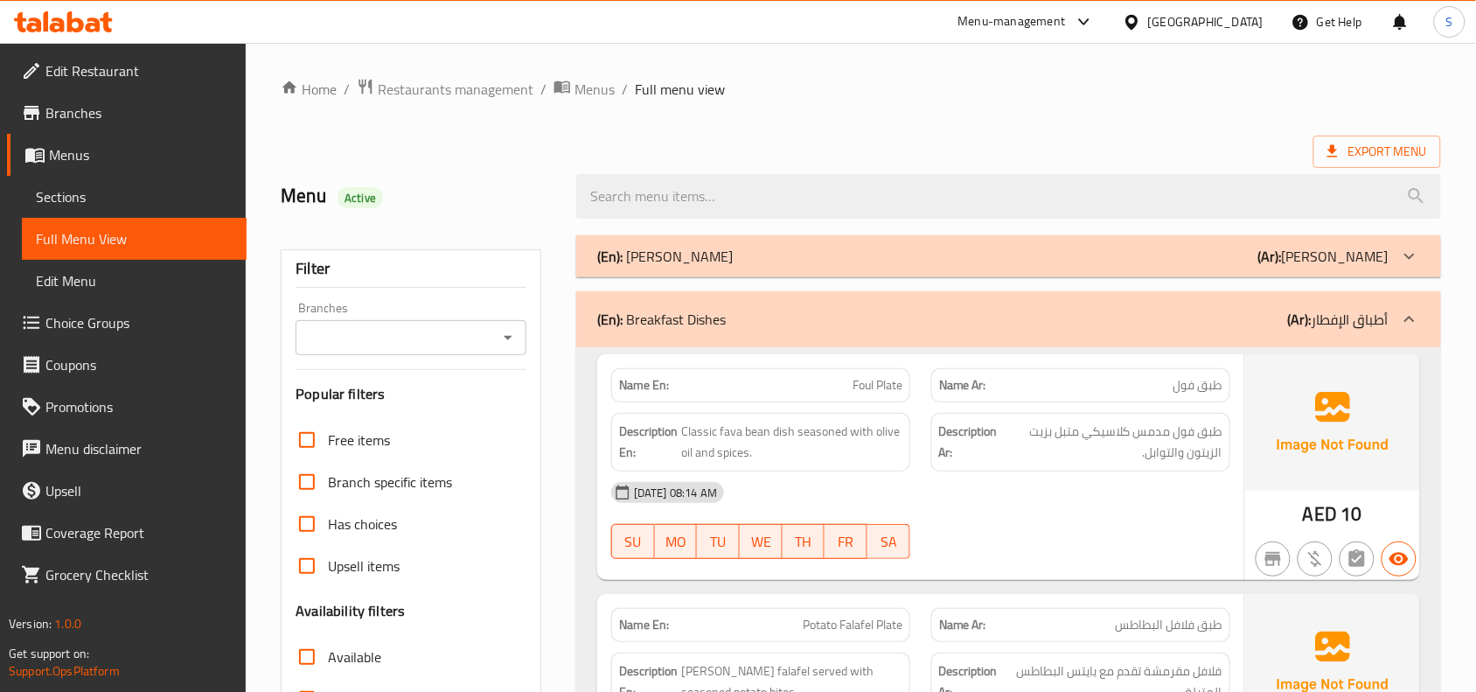
click at [1051, 263] on div "(En): [PERSON_NAME] (Ar): [PERSON_NAME]" at bounding box center [992, 256] width 791 height 21
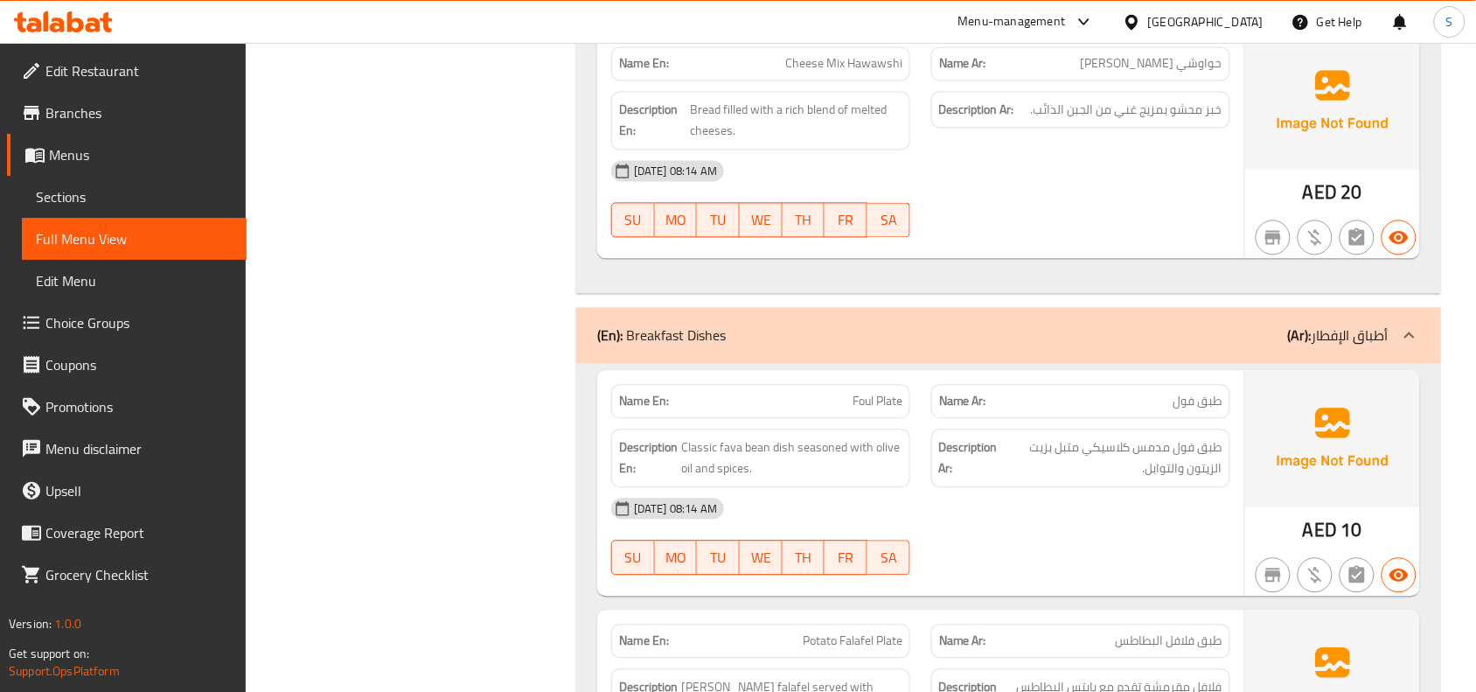
scroll to position [1421, 0]
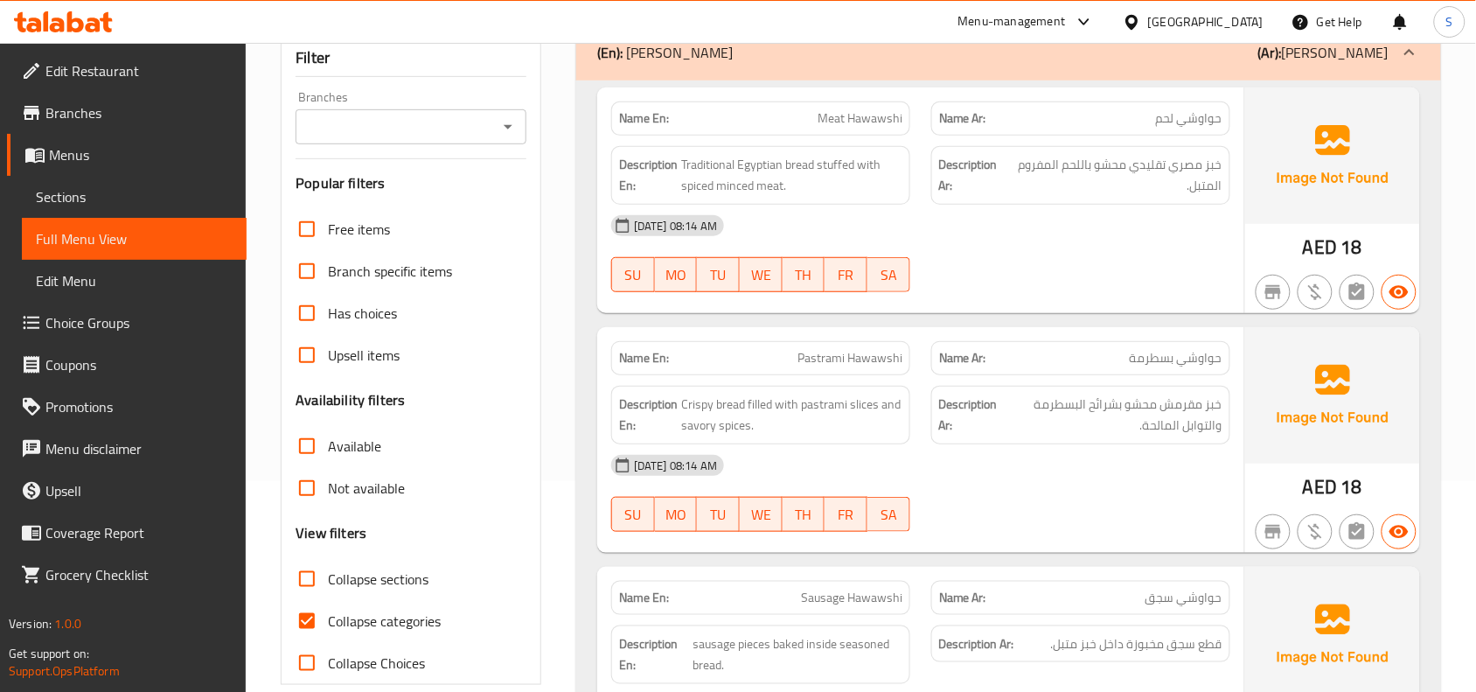
scroll to position [328, 0]
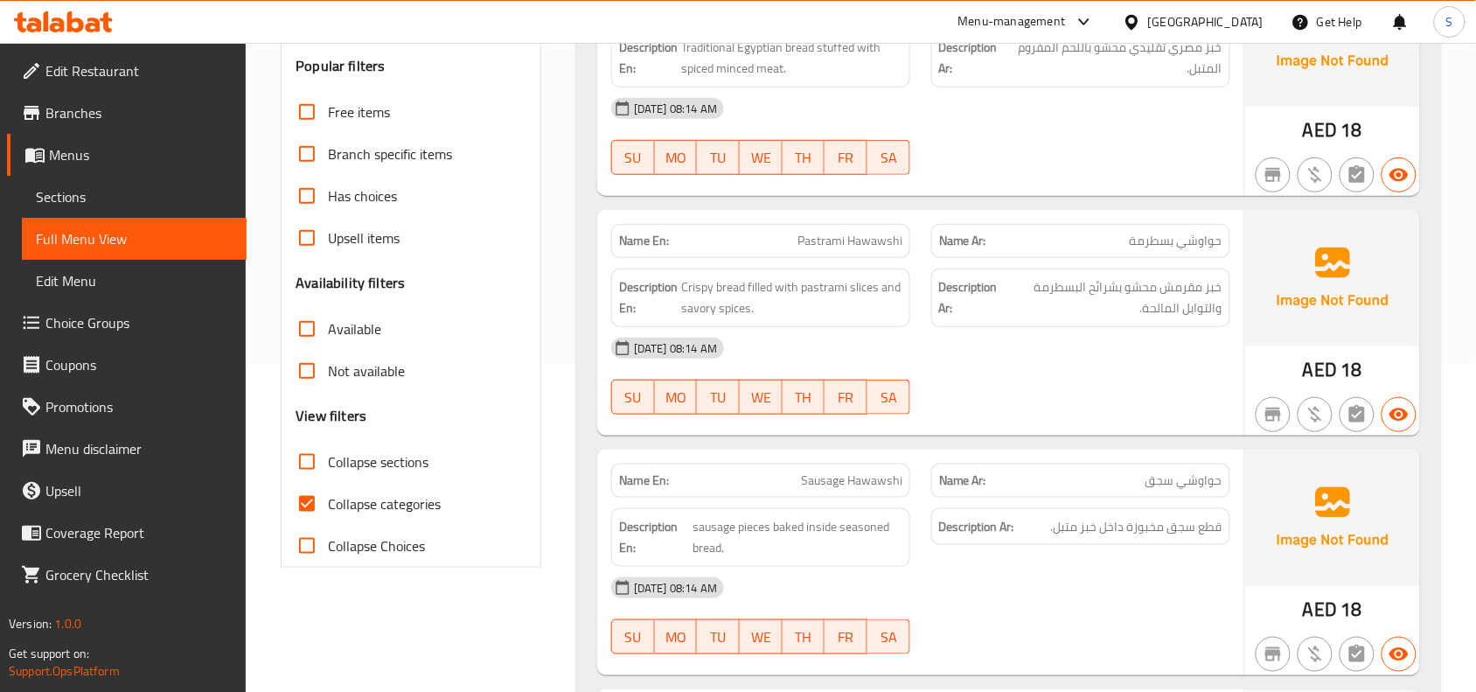
drag, startPoint x: 312, startPoint y: 510, endPoint x: 401, endPoint y: 494, distance: 89.7
click at [312, 510] on input "Collapse categories" at bounding box center [307, 504] width 42 height 42
checkbox input "false"
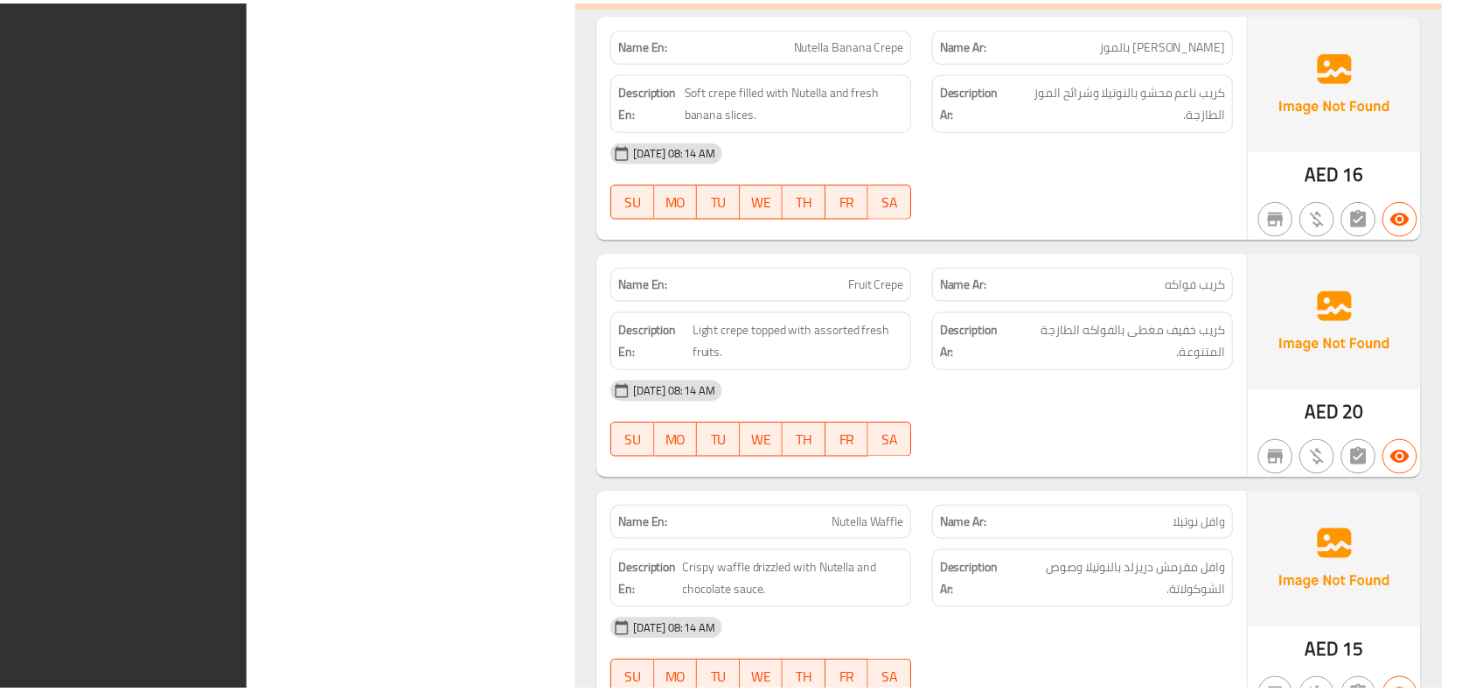
scroll to position [10648, 0]
